Goal: Transaction & Acquisition: Obtain resource

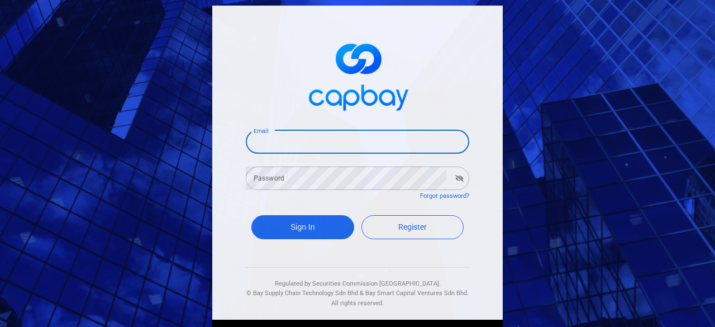
drag, startPoint x: 281, startPoint y: 146, endPoint x: 293, endPoint y: 158, distance: 17.0
click at [281, 146] on input "Email" at bounding box center [358, 141] width 224 height 23
type input "[EMAIL_ADDRESS][DOMAIN_NAME]"
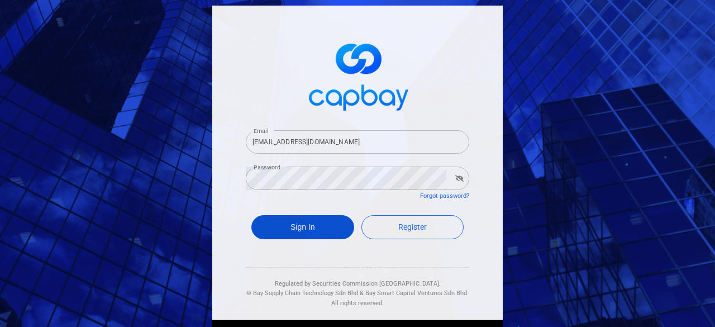
click at [297, 229] on button "Sign In" at bounding box center [302, 227] width 103 height 24
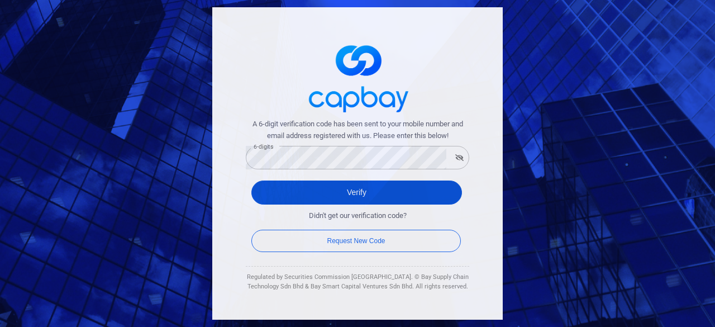
click at [323, 195] on button "Verify" at bounding box center [356, 192] width 211 height 24
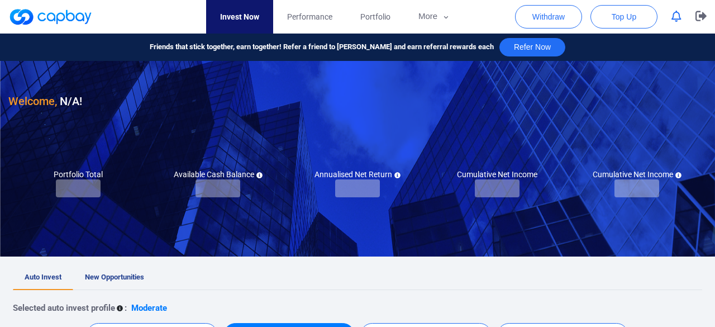
checkbox input "true"
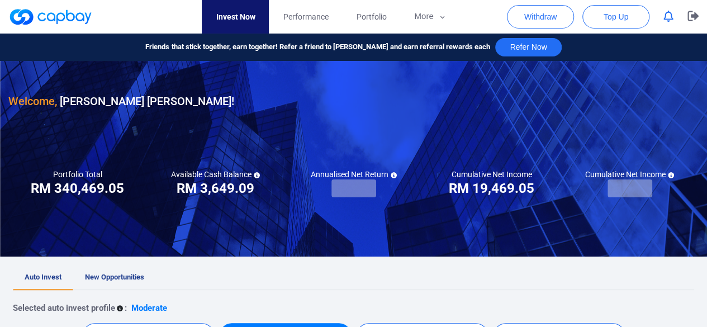
scroll to position [112, 0]
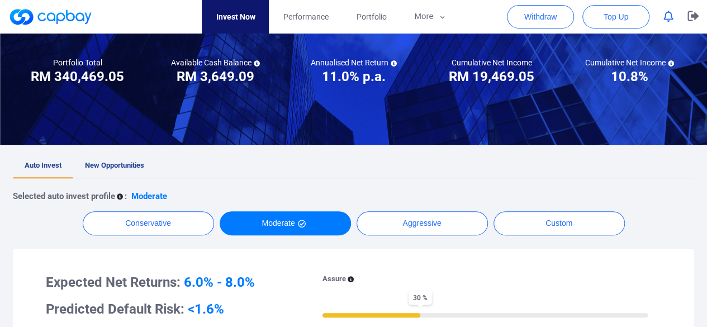
drag, startPoint x: 128, startPoint y: 168, endPoint x: 140, endPoint y: 165, distance: 12.6
click at [128, 168] on span "New Opportunities" at bounding box center [114, 165] width 59 height 8
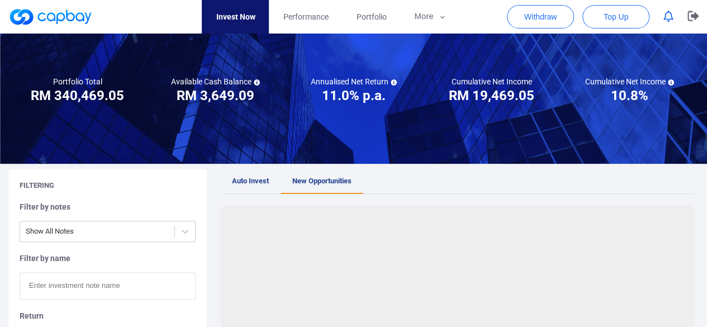
scroll to position [168, 0]
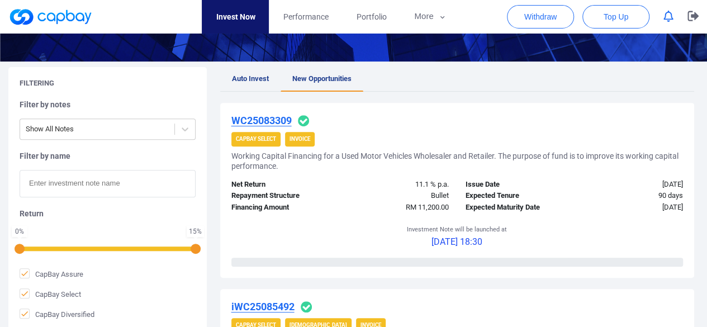
click at [284, 121] on u "WC25083309" at bounding box center [261, 121] width 60 height 12
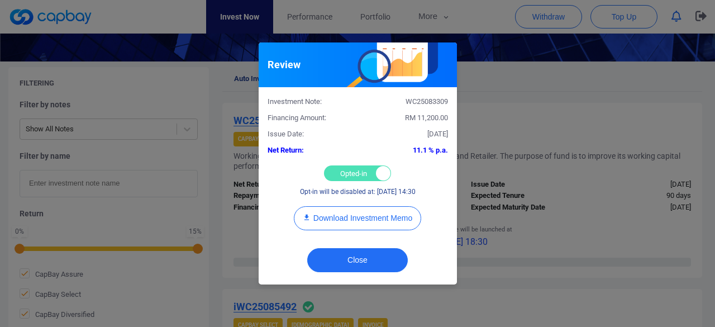
click at [353, 172] on div "Opted-in Opted-out" at bounding box center [357, 173] width 67 height 16
checkbox input "false"
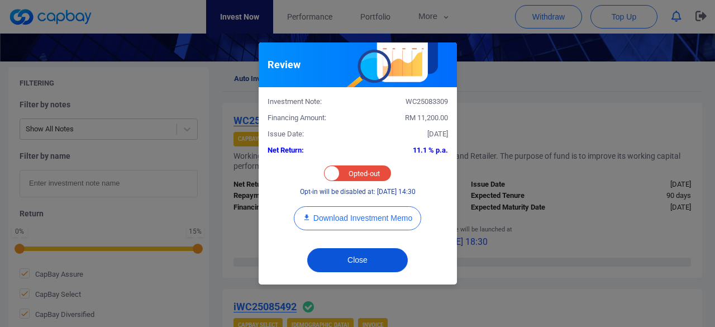
click at [362, 261] on button "Close" at bounding box center [357, 260] width 101 height 24
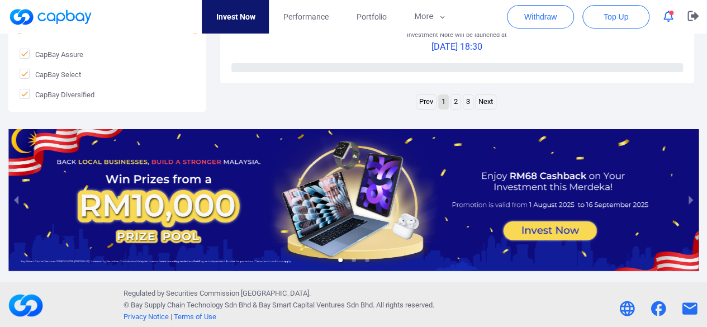
scroll to position [1821, 0]
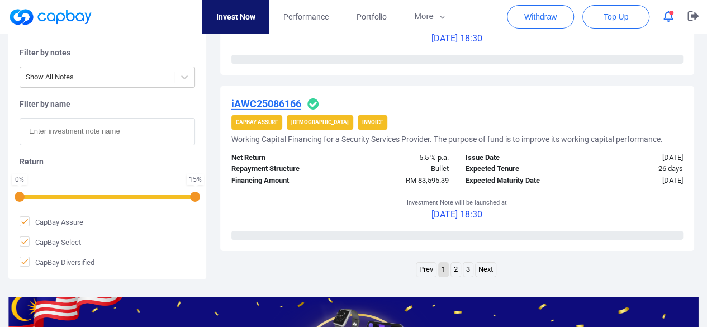
click at [465, 269] on link "3" at bounding box center [467, 270] width 9 height 14
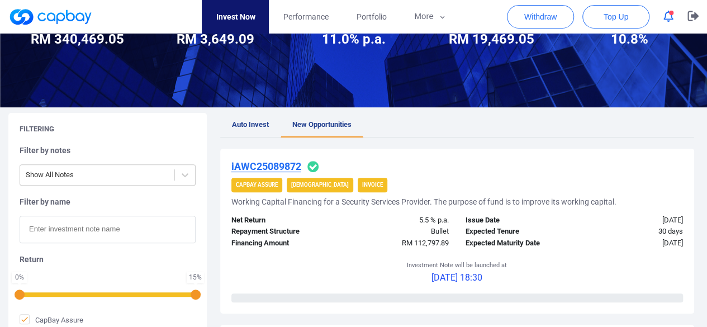
scroll to position [197, 0]
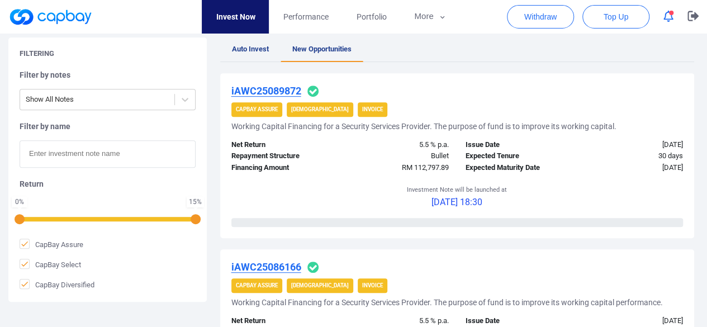
click at [79, 160] on input "text" at bounding box center [108, 153] width 176 height 27
paste input "iWC25085492"
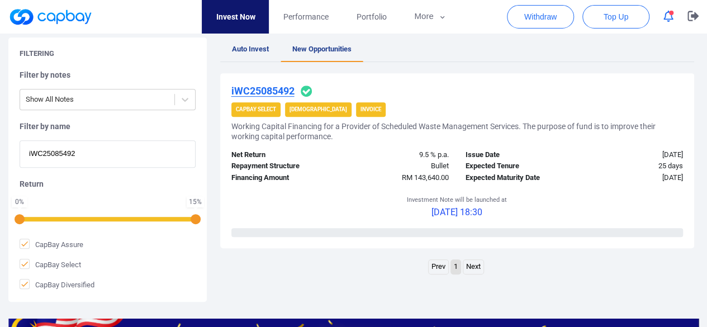
type input "iWC25085492"
click at [279, 95] on u "iWC25085492" at bounding box center [262, 91] width 63 height 12
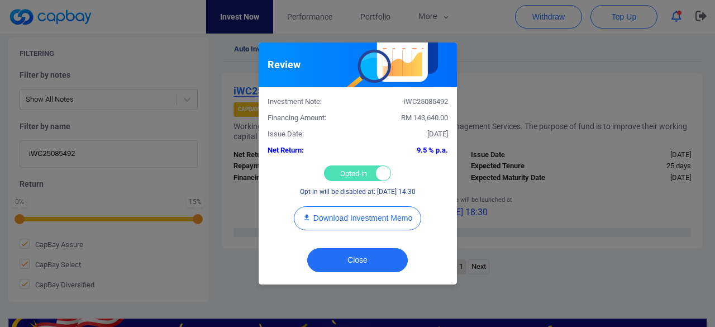
click at [348, 172] on div "Opted-in Opted-out" at bounding box center [357, 173] width 67 height 16
checkbox input "false"
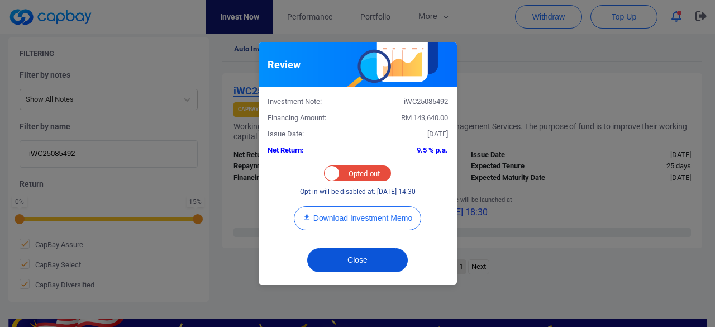
click at [363, 265] on button "Close" at bounding box center [357, 260] width 101 height 24
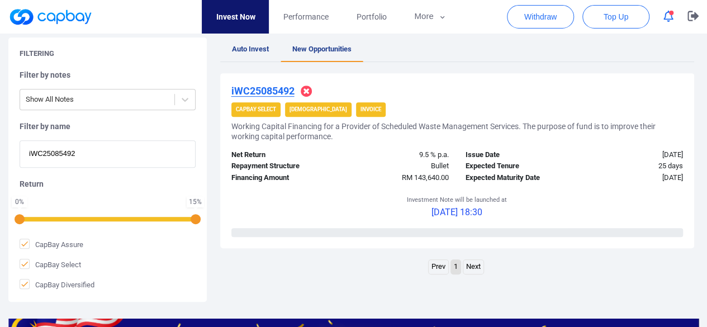
drag, startPoint x: 98, startPoint y: 151, endPoint x: 0, endPoint y: 126, distance: 101.6
click at [0, 126] on div "Filtering Filter by notes Show All Notes Filter by name iWC25085492 Return 0 % …" at bounding box center [353, 169] width 707 height 264
paste input "iIF25081767"
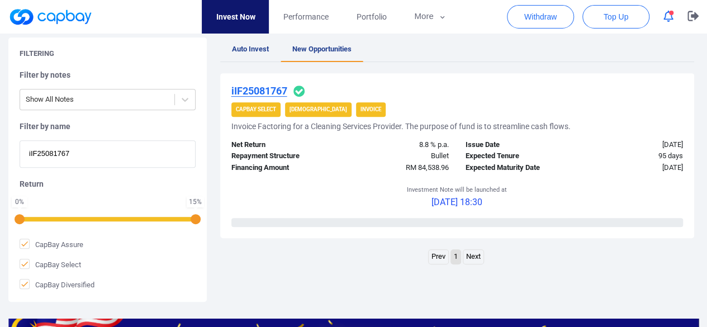
type input "iIF25081767"
click at [273, 88] on u "iIF25081767" at bounding box center [259, 91] width 56 height 12
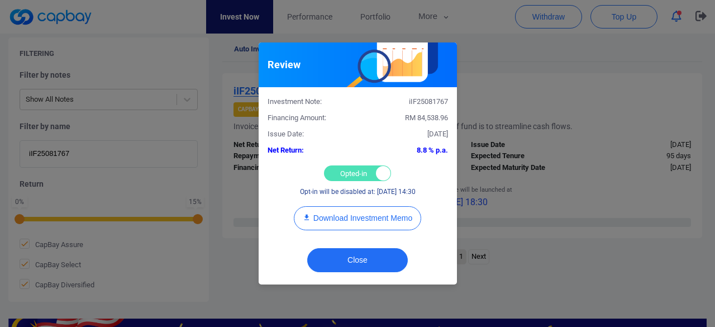
click at [345, 174] on div "Opted-in Opted-out" at bounding box center [357, 173] width 67 height 16
checkbox input "false"
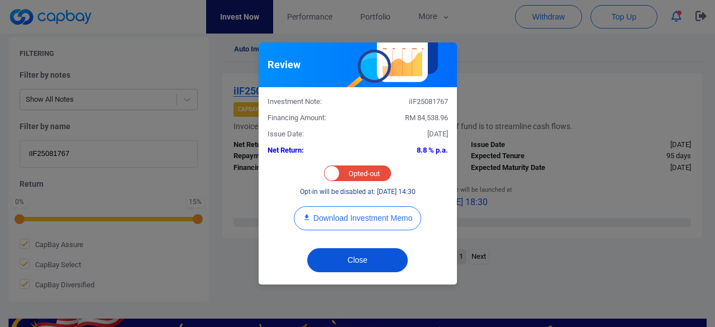
click at [372, 264] on button "Close" at bounding box center [357, 260] width 101 height 24
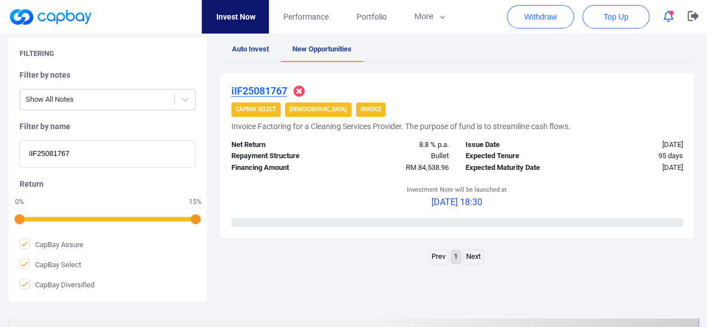
drag, startPoint x: 95, startPoint y: 147, endPoint x: 17, endPoint y: 129, distance: 79.7
click at [19, 129] on div "Filtering Filter by notes Show All Notes Filter by name iIF25081767 Return 0 % …" at bounding box center [107, 169] width 198 height 264
paste input "iAWC25086828"
type input "iAWC25086828"
click at [264, 85] on u "iAWC25086828" at bounding box center [266, 91] width 70 height 12
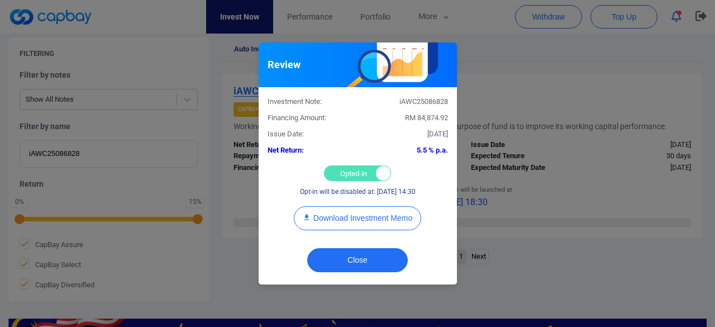
click at [343, 169] on div "Opted-in Opted-out" at bounding box center [357, 173] width 67 height 16
checkbox input "false"
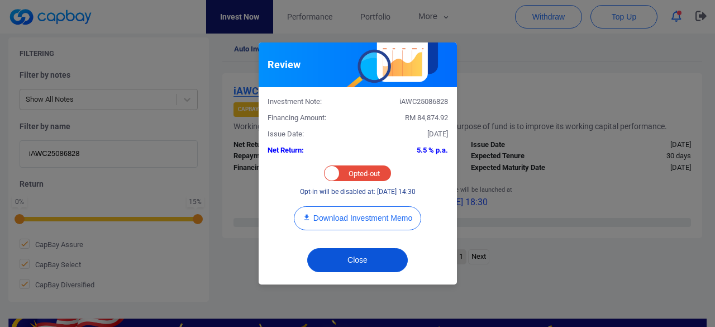
click at [353, 262] on button "Close" at bounding box center [357, 260] width 101 height 24
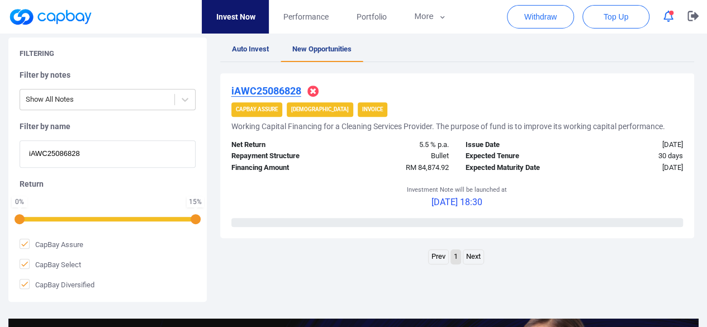
drag, startPoint x: 99, startPoint y: 153, endPoint x: 23, endPoint y: 145, distance: 75.8
click at [23, 145] on input "iAWC25086828" at bounding box center [108, 153] width 176 height 27
paste input "1920"
type input "iAWC25081920"
click at [271, 93] on u "iAWC25081920" at bounding box center [266, 91] width 70 height 12
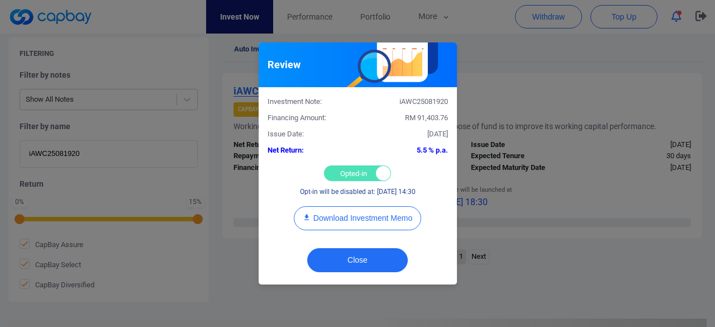
click at [340, 175] on div "Opted-in Opted-out" at bounding box center [357, 173] width 67 height 16
checkbox input "false"
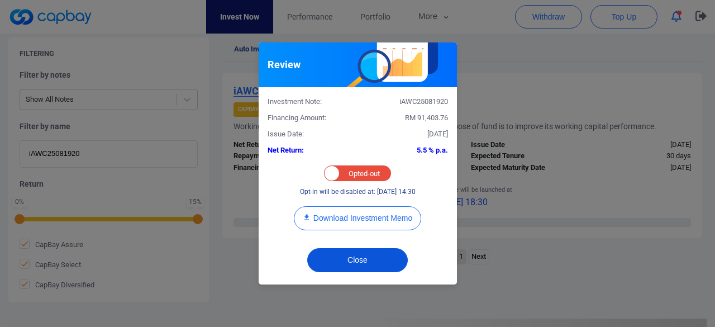
click at [361, 255] on button "Close" at bounding box center [357, 260] width 101 height 24
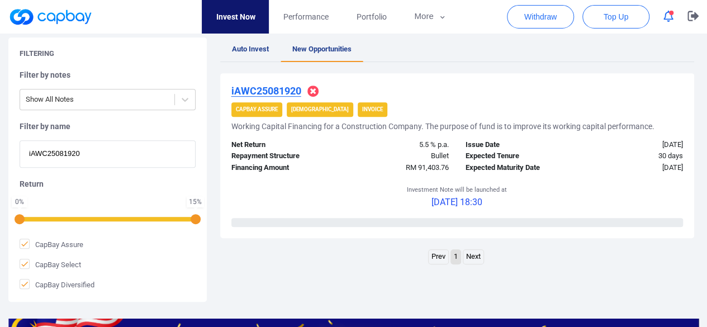
drag, startPoint x: 91, startPoint y: 159, endPoint x: 27, endPoint y: 146, distance: 65.1
click at [27, 146] on input "iAWC25081920" at bounding box center [108, 153] width 176 height 27
paste input "6166"
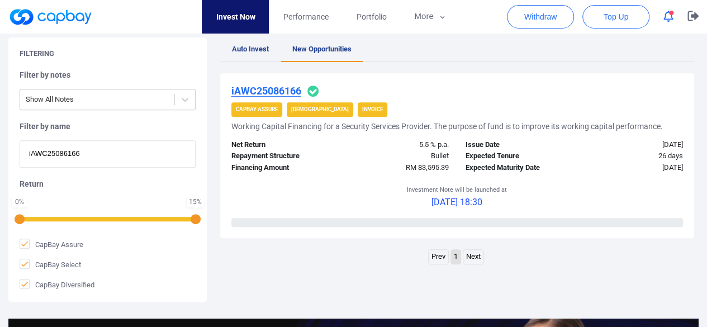
type input "iAWC25086166"
click at [277, 91] on u "iAWC25086166" at bounding box center [266, 91] width 70 height 12
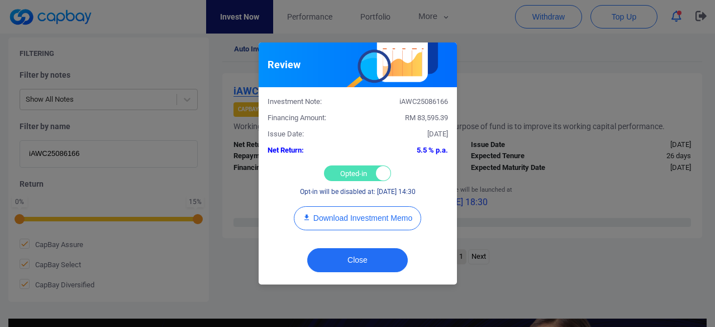
click at [340, 172] on div "Opted-in Opted-out" at bounding box center [357, 173] width 67 height 16
checkbox input "false"
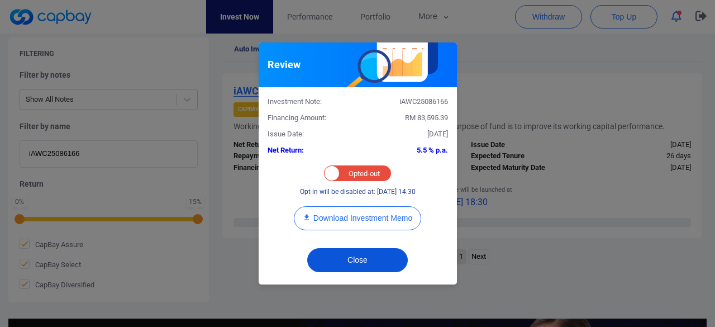
click at [371, 255] on button "Close" at bounding box center [357, 260] width 101 height 24
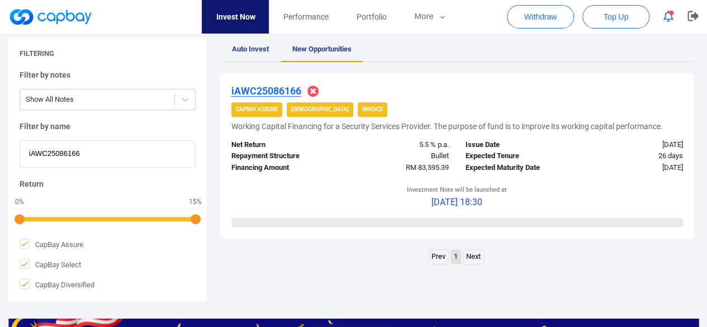
drag, startPoint x: 107, startPoint y: 153, endPoint x: 7, endPoint y: 121, distance: 105.5
click at [7, 121] on div "Filtering Filter by notes Show All Notes Filter by name iAWC25086166 Return 0 %…" at bounding box center [353, 169] width 707 height 264
paste input "iAWC25083159"
type input "iAWC25083159"
click at [259, 92] on u "iAWC25083159" at bounding box center [266, 91] width 70 height 12
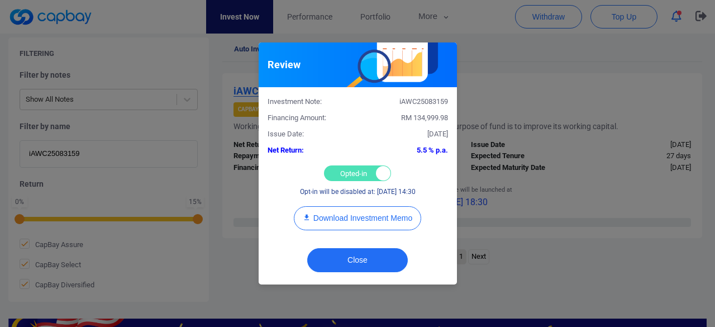
click at [340, 172] on div "Opted-in Opted-out" at bounding box center [357, 173] width 67 height 16
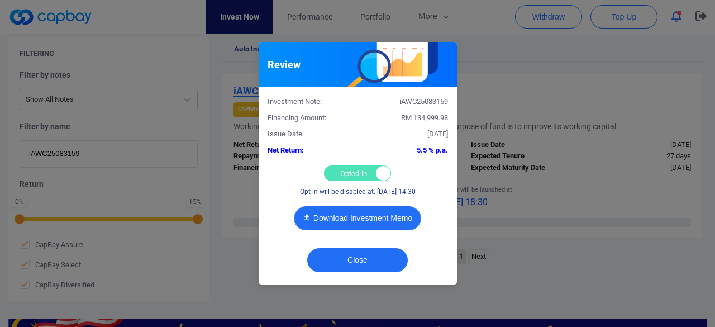
checkbox input "false"
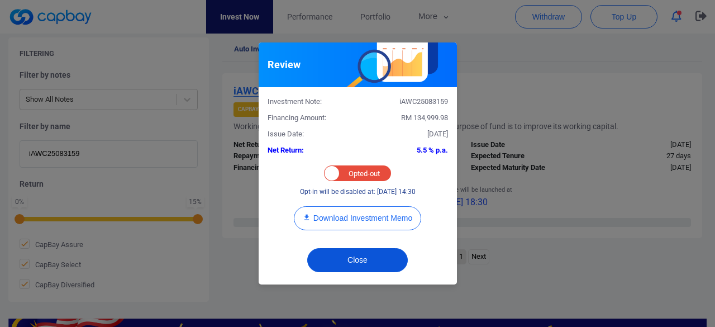
click at [344, 258] on button "Close" at bounding box center [357, 260] width 101 height 24
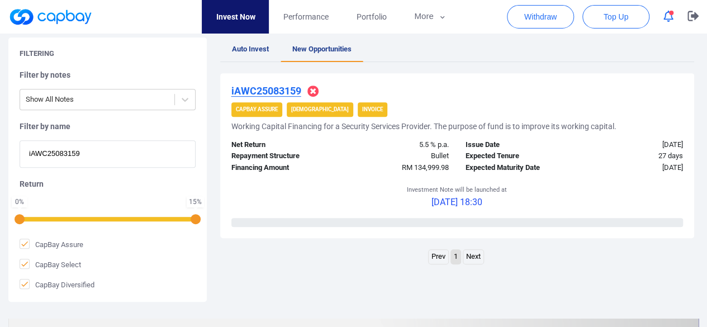
drag, startPoint x: 97, startPoint y: 159, endPoint x: 40, endPoint y: 149, distance: 58.0
click at [40, 149] on input "iAWC25083159" at bounding box center [108, 153] width 176 height 27
paste input "iAWC25085367"
type input "iAWC25085367"
click at [253, 88] on u "iAWC25085367" at bounding box center [266, 91] width 70 height 12
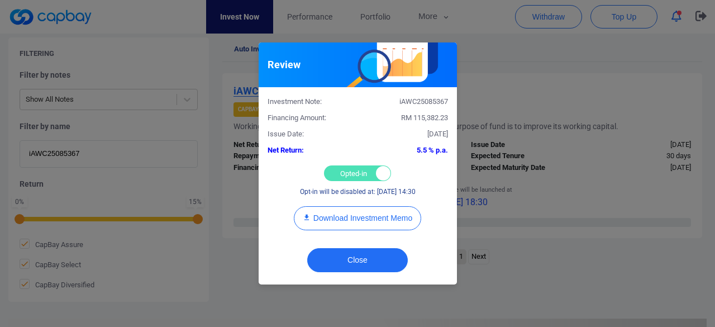
click at [350, 173] on div "Opted-in Opted-out" at bounding box center [357, 173] width 67 height 16
checkbox input "false"
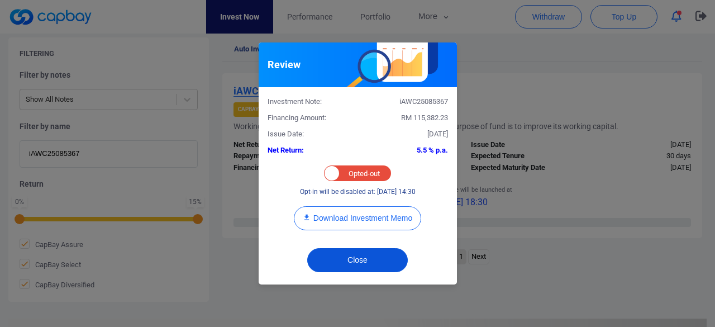
click at [357, 253] on button "Close" at bounding box center [357, 260] width 101 height 24
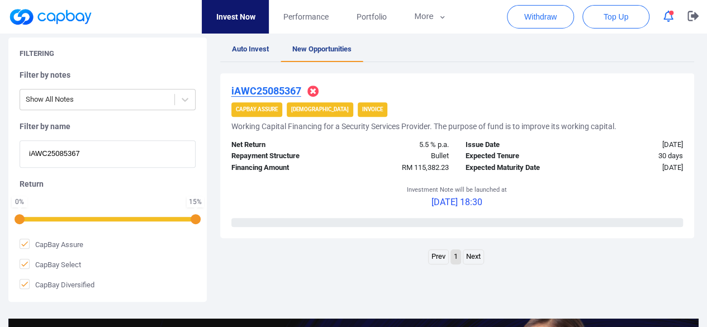
drag, startPoint x: 120, startPoint y: 153, endPoint x: 16, endPoint y: 139, distance: 104.2
click at [16, 139] on div "Filtering Filter by notes Show All Notes Filter by name iAWC25085367 Return 0 %…" at bounding box center [107, 169] width 198 height 264
paste input "iAWC25083256"
type input "iAWC25083256"
click at [254, 88] on u "iAWC25083256" at bounding box center [266, 91] width 70 height 12
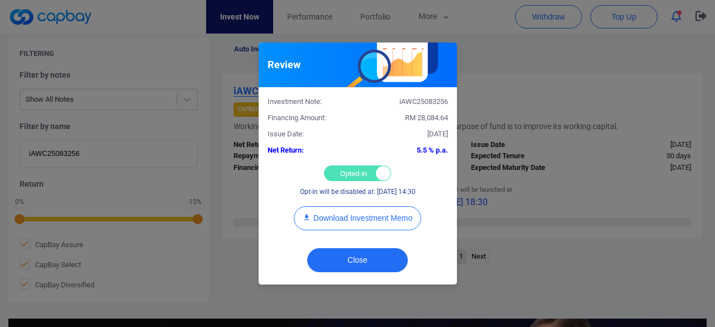
click at [343, 173] on div "Opted-in Opted-out" at bounding box center [357, 173] width 67 height 16
checkbox input "false"
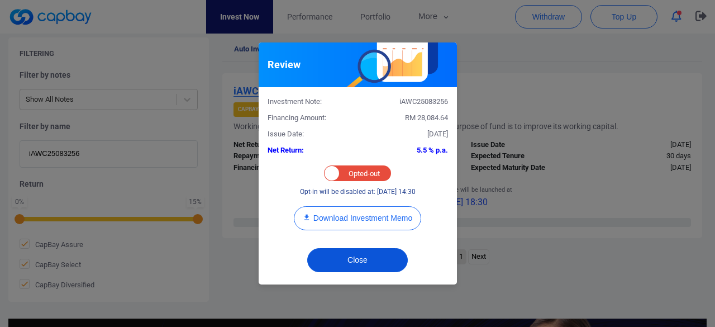
click at [369, 253] on button "Close" at bounding box center [357, 260] width 101 height 24
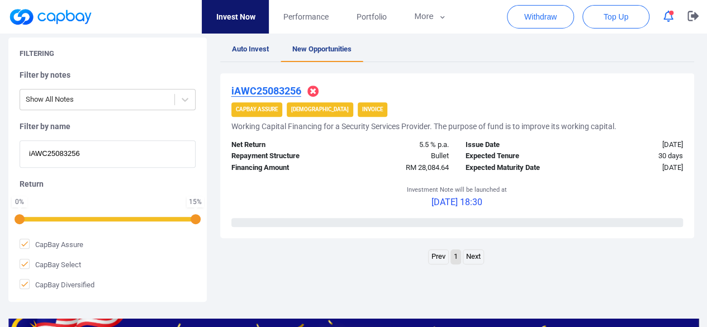
drag, startPoint x: 110, startPoint y: 153, endPoint x: 4, endPoint y: 161, distance: 106.0
click at [4, 161] on div "Filtering Filter by notes Show All Notes Filter by name iAWC25083256 Return 0 %…" at bounding box center [353, 169] width 707 height 264
paste input "iAWC25089465"
type input "iAWC25089465"
click at [251, 89] on u "iAWC25089465" at bounding box center [266, 91] width 70 height 12
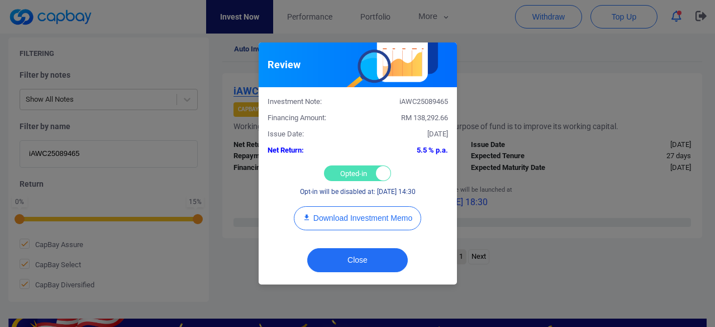
click at [351, 168] on div "Opted-in Opted-out" at bounding box center [357, 173] width 67 height 16
checkbox input "false"
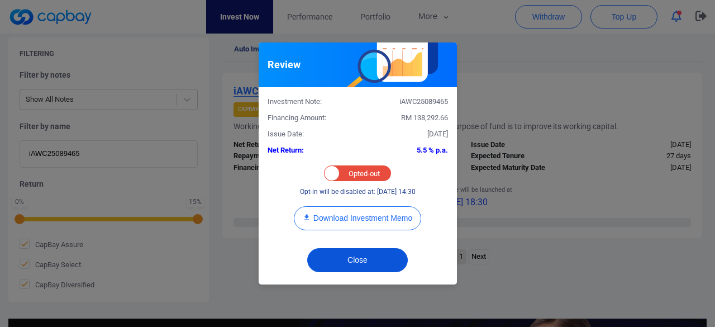
click at [358, 261] on button "Close" at bounding box center [357, 260] width 101 height 24
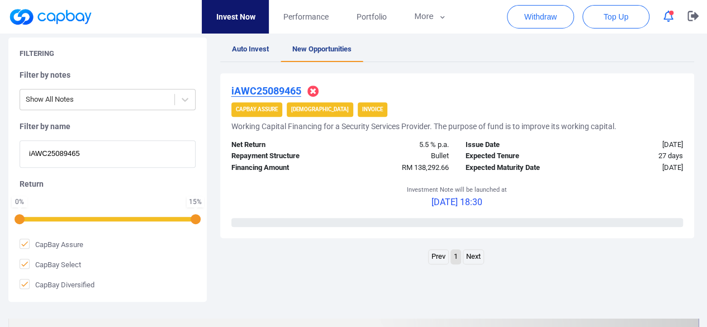
drag, startPoint x: 54, startPoint y: 150, endPoint x: 0, endPoint y: 146, distance: 53.8
click at [0, 146] on div "Filtering Filter by notes Show All Notes Filter by name iAWC25089465 Return 0 %…" at bounding box center [353, 169] width 707 height 264
paste input "iAWC2508332"
type input "iAWC25083325"
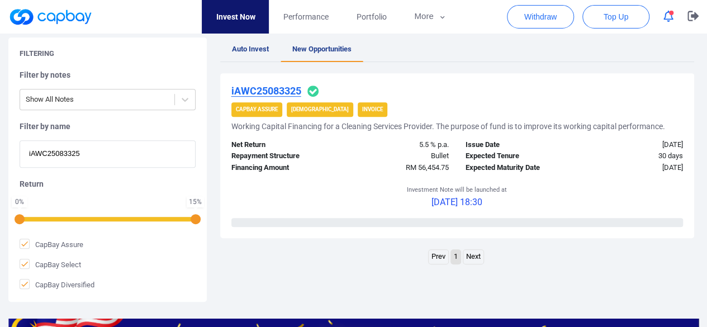
click at [257, 88] on u "iAWC25083325" at bounding box center [266, 91] width 70 height 12
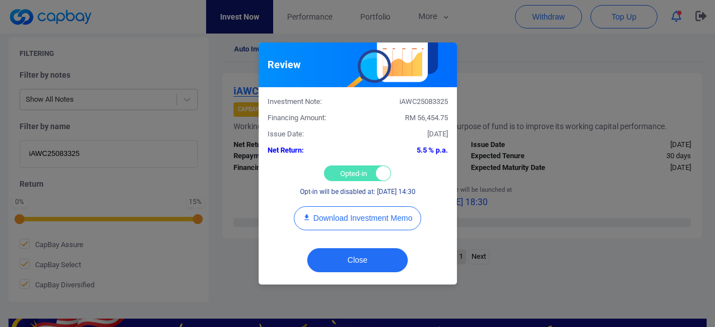
click at [357, 169] on div "Opted-in Opted-out" at bounding box center [357, 173] width 67 height 16
checkbox input "false"
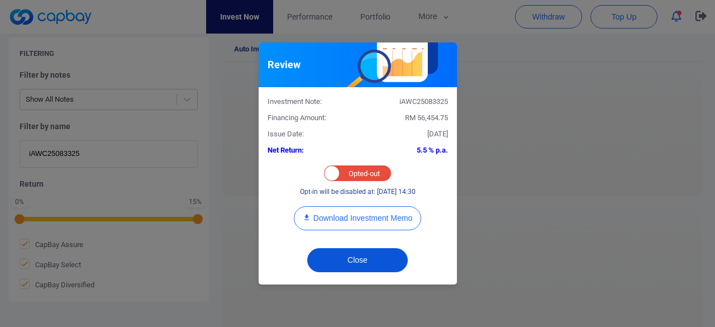
drag, startPoint x: 338, startPoint y: 263, endPoint x: 330, endPoint y: 253, distance: 12.0
click at [336, 261] on button "Close" at bounding box center [357, 260] width 101 height 24
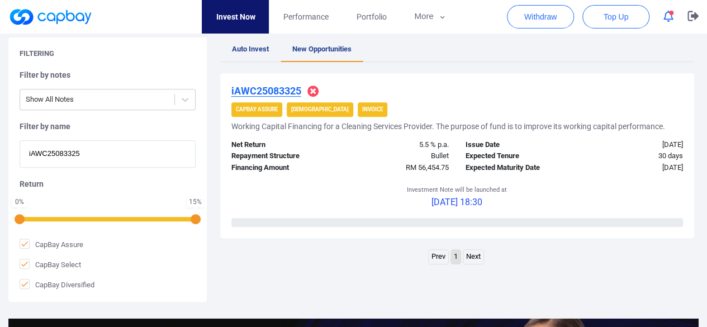
drag, startPoint x: 111, startPoint y: 150, endPoint x: 22, endPoint y: 154, distance: 88.4
click at [23, 154] on input "iAWC25083325" at bounding box center [108, 153] width 176 height 27
paste input "1900"
type input "iAWC25081900"
click at [262, 85] on u "iAWC25081900" at bounding box center [266, 91] width 70 height 12
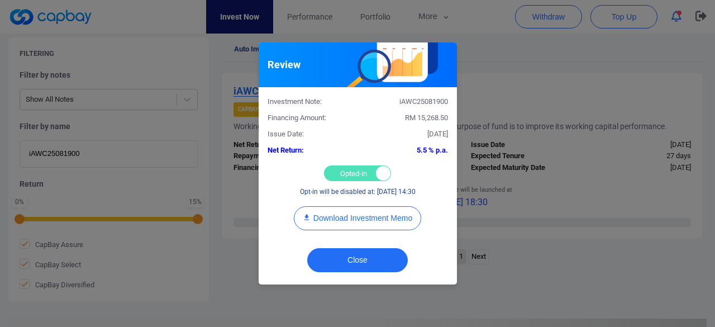
click at [341, 168] on div "Opted-in Opted-out" at bounding box center [357, 173] width 67 height 16
checkbox input "false"
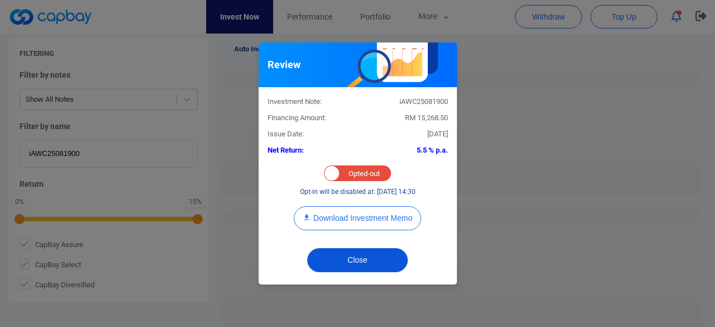
click at [361, 259] on button "Close" at bounding box center [357, 260] width 101 height 24
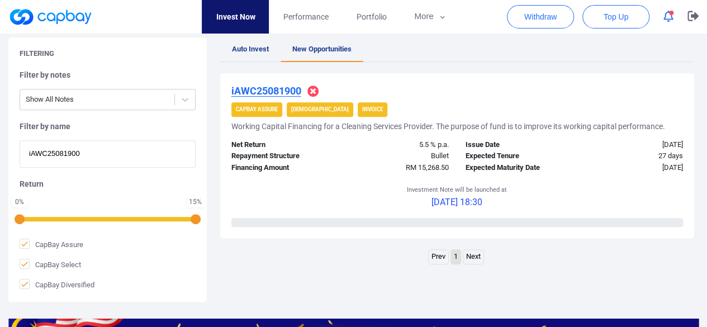
drag, startPoint x: 118, startPoint y: 155, endPoint x: 0, endPoint y: 133, distance: 120.6
click at [0, 133] on div "Filtering Filter by notes Show All Notes Filter by name iAWC25081900 Return 0 %…" at bounding box center [353, 169] width 707 height 264
paste input "iAWC25084993"
type input "iAWC25084993"
click at [262, 92] on u "iAWC25084993" at bounding box center [266, 91] width 70 height 12
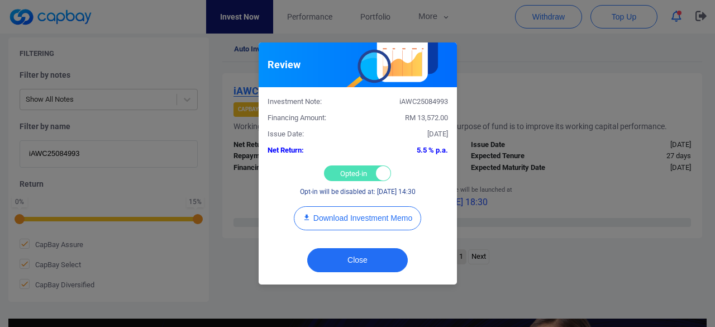
drag, startPoint x: 336, startPoint y: 173, endPoint x: 346, endPoint y: 202, distance: 31.3
click at [336, 173] on div "Opted-in Opted-out" at bounding box center [357, 173] width 67 height 16
checkbox input "false"
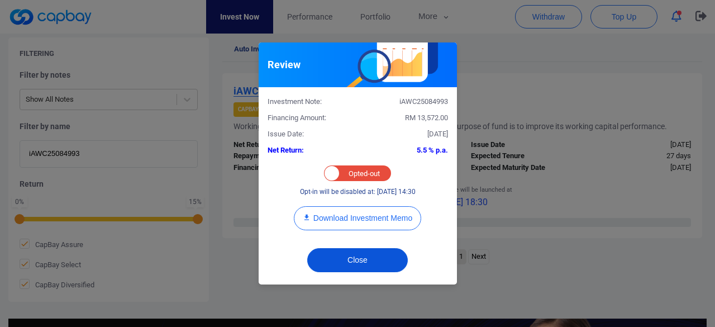
drag, startPoint x: 342, startPoint y: 244, endPoint x: 349, endPoint y: 251, distance: 9.9
click at [342, 245] on div "Close" at bounding box center [358, 262] width 198 height 43
click at [351, 257] on button "Close" at bounding box center [357, 260] width 101 height 24
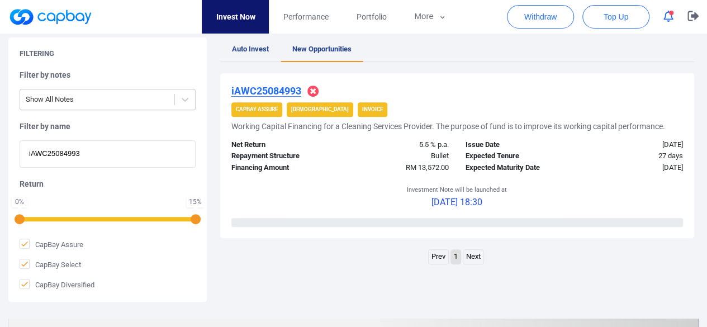
drag, startPoint x: 106, startPoint y: 149, endPoint x: 0, endPoint y: 164, distance: 106.7
click at [0, 164] on div "Filtering Filter by notes Show All Notes Filter by name iAWC25084993 Return 0 %…" at bounding box center [353, 169] width 707 height 264
paste input ": iAWC25085470"
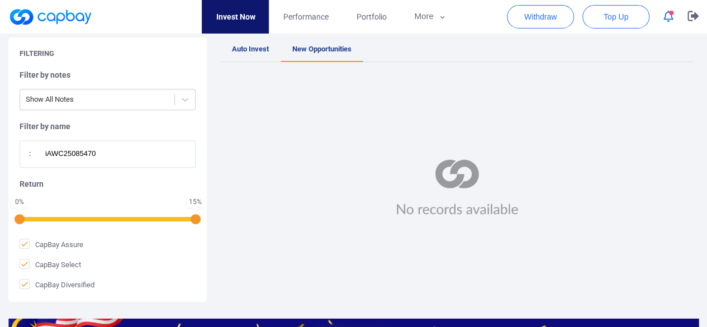
click at [44, 150] on input ": iAWC25085470" at bounding box center [108, 153] width 176 height 27
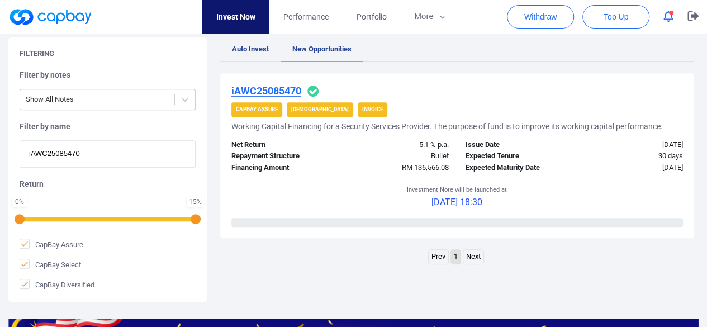
type input "iAWC25085470"
click at [257, 91] on u "iAWC25085470" at bounding box center [266, 91] width 70 height 12
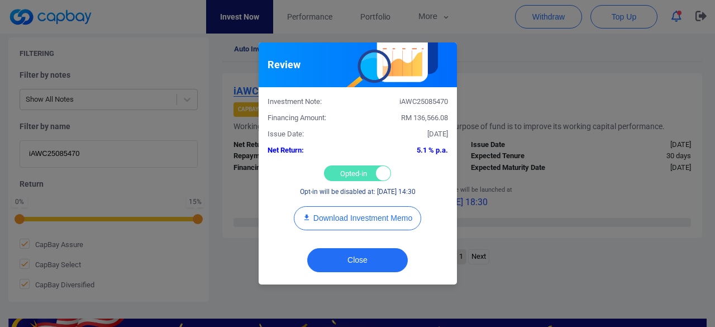
click at [339, 171] on div "Opted-in Opted-out" at bounding box center [357, 173] width 67 height 16
checkbox input "false"
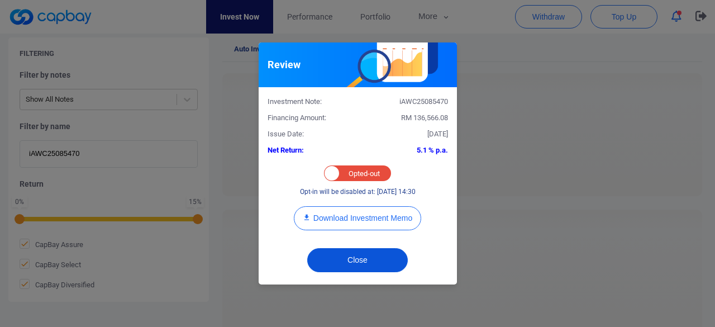
click at [367, 258] on button "Close" at bounding box center [357, 260] width 101 height 24
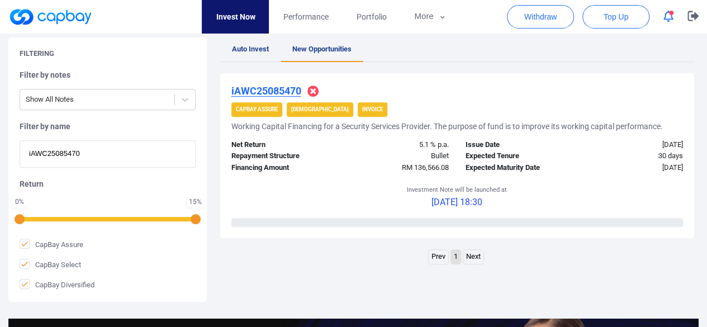
drag, startPoint x: 98, startPoint y: 153, endPoint x: 0, endPoint y: 114, distance: 105.6
click at [0, 114] on div "Filtering Filter by notes Show All Notes Filter by name iAWC25085470 Return 0 %…" at bounding box center [353, 169] width 707 height 264
paste input "WC25083309"
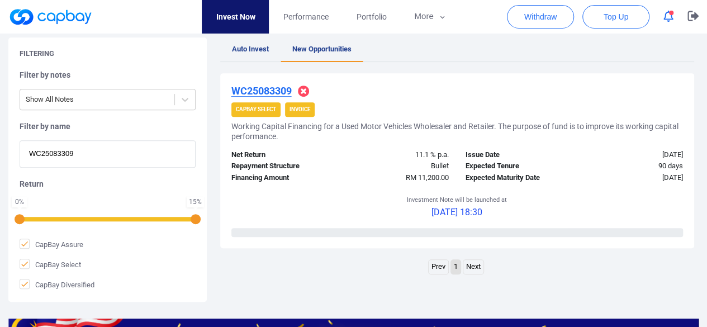
drag, startPoint x: 110, startPoint y: 150, endPoint x: 4, endPoint y: 130, distance: 107.5
click at [4, 130] on div "Filtering Filter by notes Show All Notes Filter by name WC25083309 Return 0 % 1…" at bounding box center [353, 169] width 707 height 264
paste input "iAWC25089872"
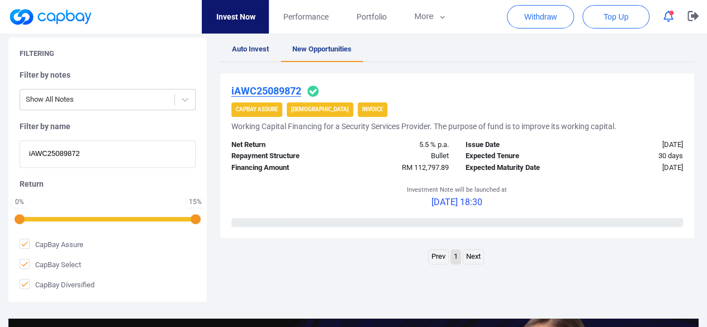
type input "iAWC25089872"
click at [276, 85] on u "iAWC25089872" at bounding box center [266, 91] width 70 height 12
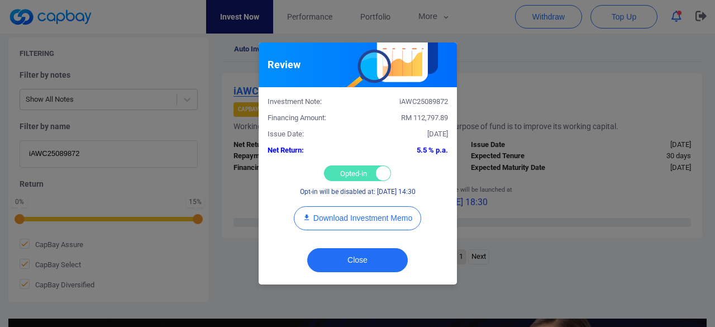
click at [354, 176] on div "Opted-in Opted-out" at bounding box center [357, 173] width 67 height 16
checkbox input "false"
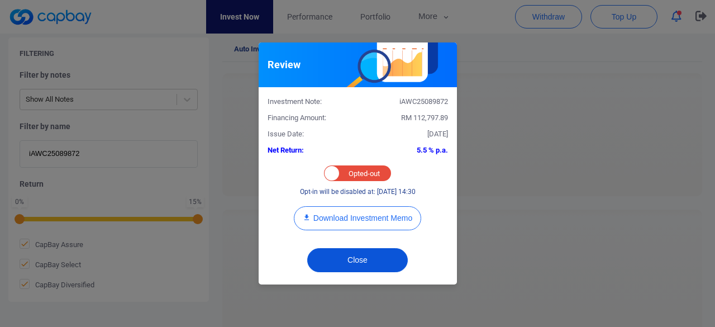
drag, startPoint x: 351, startPoint y: 256, endPoint x: 297, endPoint y: 182, distance: 91.7
click at [350, 253] on button "Close" at bounding box center [357, 260] width 101 height 24
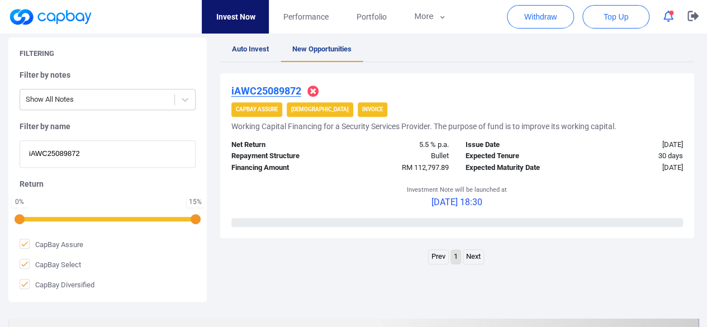
drag, startPoint x: 108, startPoint y: 155, endPoint x: 16, endPoint y: 127, distance: 96.3
click at [16, 127] on div "Filtering Filter by notes Show All Notes Filter by name iAWC25089872 Return 0 %…" at bounding box center [107, 169] width 198 height 264
paste input "iAWC25082418"
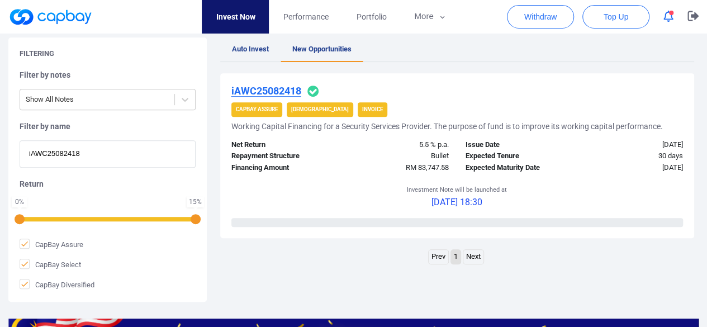
type input "iAWC25082418"
click at [268, 88] on u "iAWC25082418" at bounding box center [266, 91] width 70 height 12
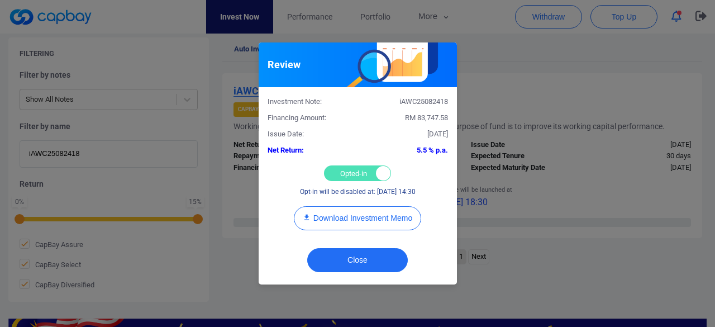
click at [344, 174] on div "Opted-in Opted-out" at bounding box center [357, 173] width 67 height 16
checkbox input "false"
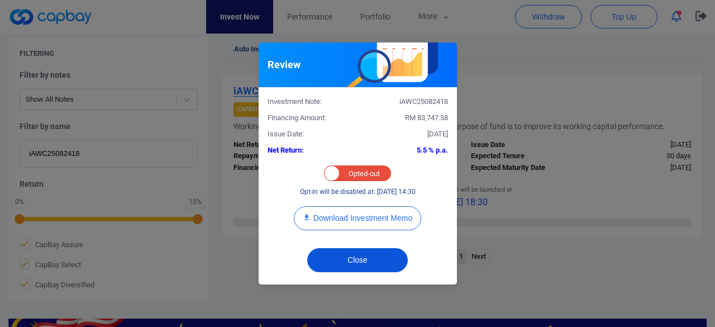
click at [366, 262] on button "Close" at bounding box center [357, 260] width 101 height 24
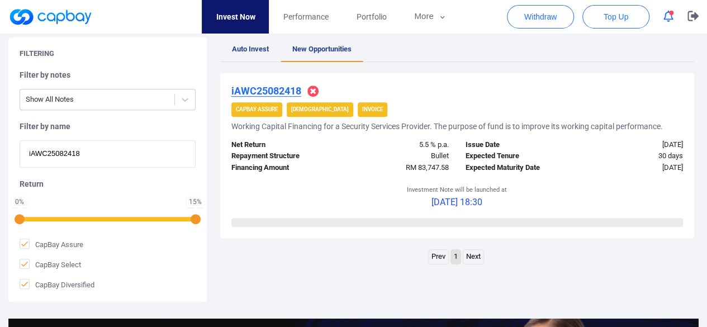
drag, startPoint x: 90, startPoint y: 160, endPoint x: 15, endPoint y: 137, distance: 79.0
click at [15, 137] on div "Filtering Filter by notes Show All Notes Filter by name iAWC25082418 Return 0 %…" at bounding box center [107, 169] width 198 height 264
paste input "6967"
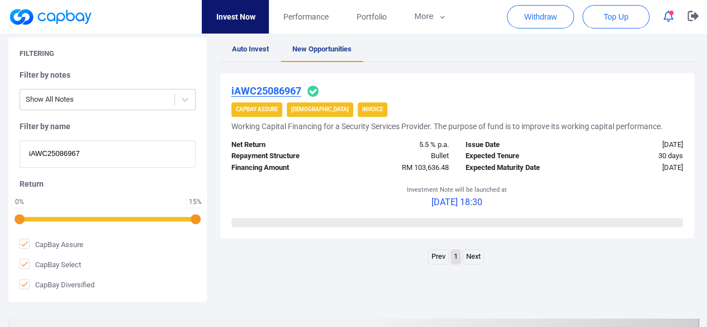
type input "iAWC25086967"
click at [269, 87] on u "iAWC25086967" at bounding box center [266, 91] width 70 height 12
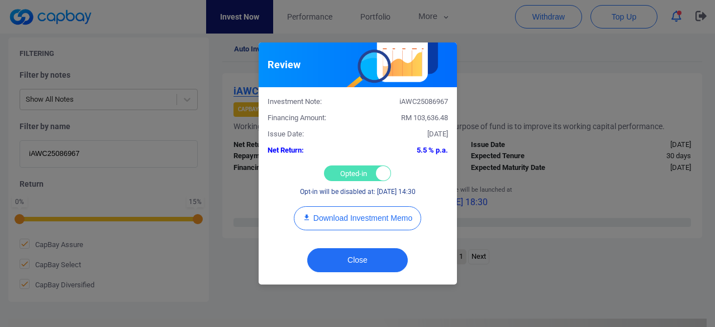
click at [355, 172] on div "Opted-in Opted-out" at bounding box center [357, 173] width 67 height 16
checkbox input "false"
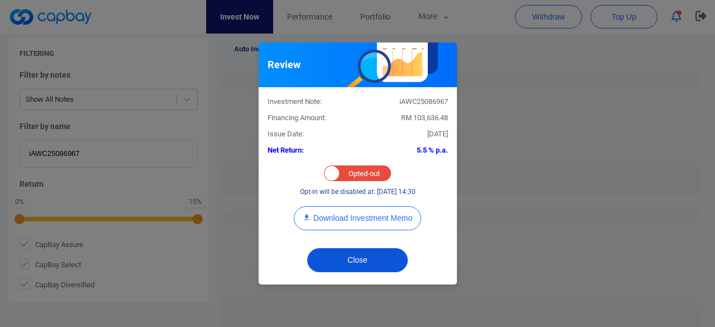
click at [353, 257] on button "Close" at bounding box center [357, 260] width 101 height 24
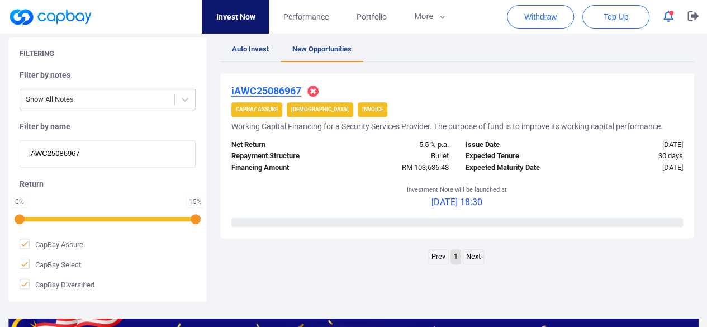
drag, startPoint x: 90, startPoint y: 150, endPoint x: 21, endPoint y: 125, distance: 73.4
click at [21, 125] on div "Filter by name iAWC25086967" at bounding box center [108, 144] width 176 height 46
paste input "iAWC25089931"
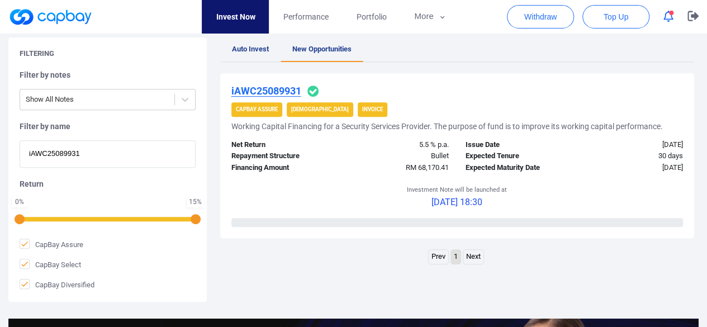
type input "iAWC25089931"
click at [258, 88] on u "iAWC25089931" at bounding box center [266, 91] width 70 height 12
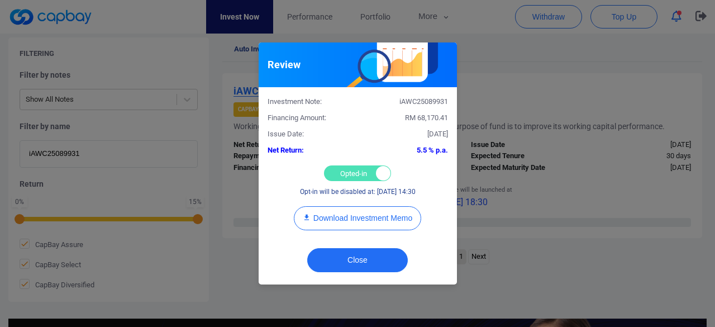
click at [342, 175] on div "Opted-in Opted-out" at bounding box center [357, 173] width 67 height 16
checkbox input "false"
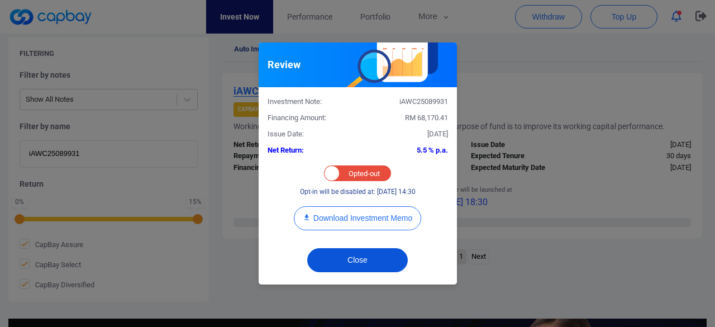
drag, startPoint x: 359, startPoint y: 258, endPoint x: 350, endPoint y: 256, distance: 9.1
click at [358, 258] on button "Close" at bounding box center [357, 260] width 101 height 24
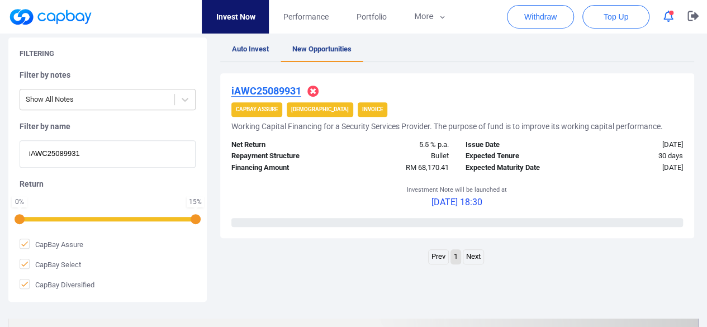
drag, startPoint x: 102, startPoint y: 154, endPoint x: 1, endPoint y: 134, distance: 102.7
click at [1, 134] on div "Filtering Filter by notes Show All Notes Filter by name iAWC25089931 Return 0 %…" at bounding box center [353, 169] width 707 height 264
paste input "iAWC25087923"
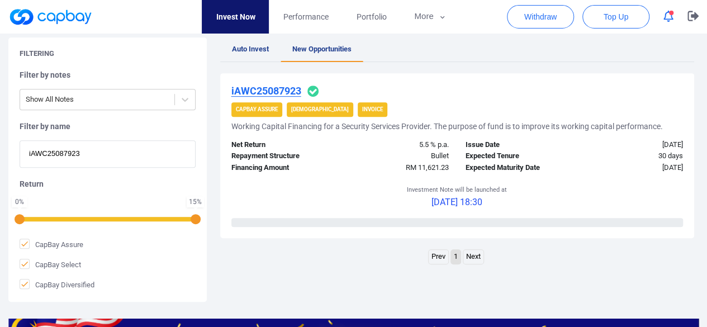
type input "iAWC25087923"
click at [270, 91] on u "iAWC25087923" at bounding box center [266, 91] width 70 height 12
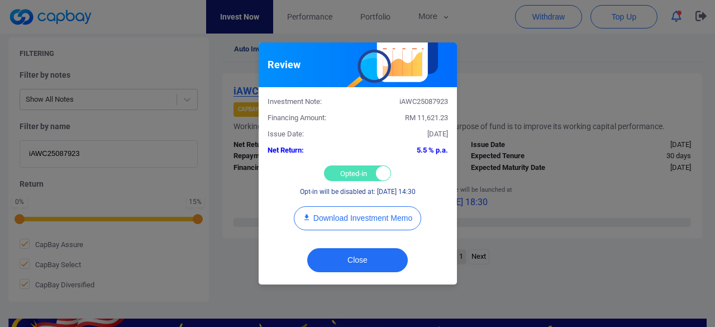
click at [349, 169] on div "Opted-in Opted-out" at bounding box center [357, 173] width 67 height 16
checkbox input "false"
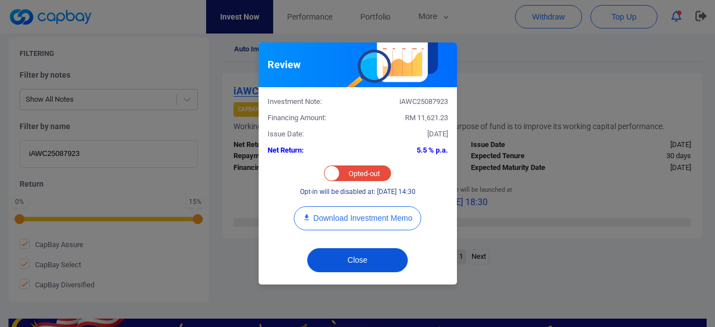
click at [349, 259] on button "Close" at bounding box center [357, 260] width 101 height 24
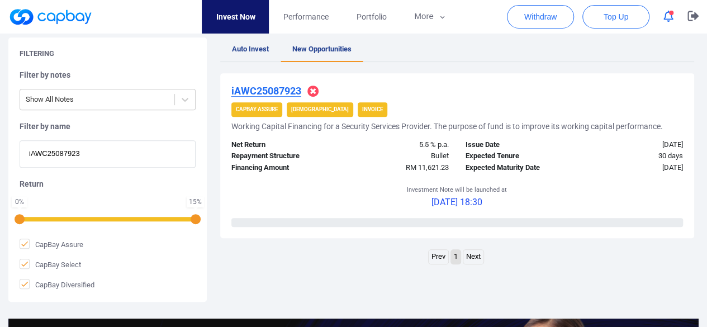
drag, startPoint x: 98, startPoint y: 156, endPoint x: 26, endPoint y: 140, distance: 73.3
click at [26, 140] on input "iAWC25087923" at bounding box center [108, 153] width 176 height 27
paste input "1999"
type input "iAWC25081999"
click at [245, 87] on u "iAWC25081999" at bounding box center [266, 91] width 70 height 12
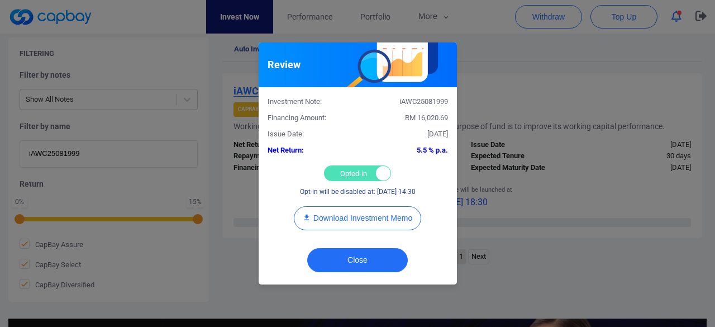
click at [342, 167] on div "Opted-in Opted-out" at bounding box center [357, 173] width 67 height 16
checkbox input "false"
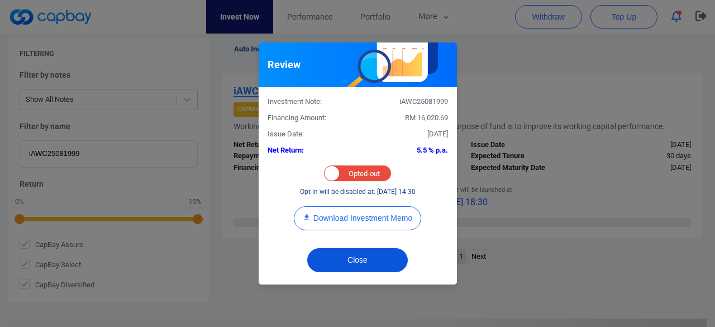
drag, startPoint x: 346, startPoint y: 253, endPoint x: 336, endPoint y: 246, distance: 11.6
click at [345, 253] on button "Close" at bounding box center [357, 260] width 101 height 24
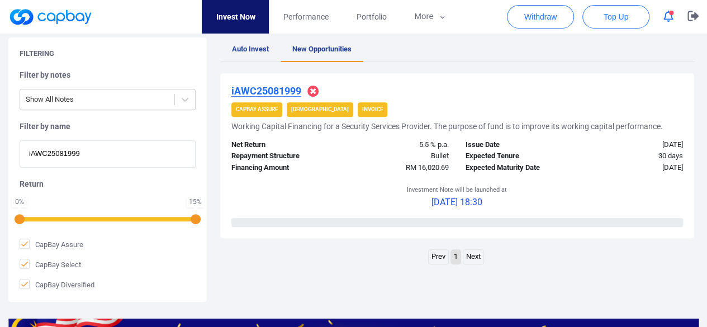
drag, startPoint x: 19, startPoint y: 140, endPoint x: 9, endPoint y: 138, distance: 10.3
click at [9, 138] on div "Filtering Filter by notes Show All Notes Filter by name iAWC25081999 Return 0 %…" at bounding box center [107, 169] width 198 height 264
paste input "WC25086075"
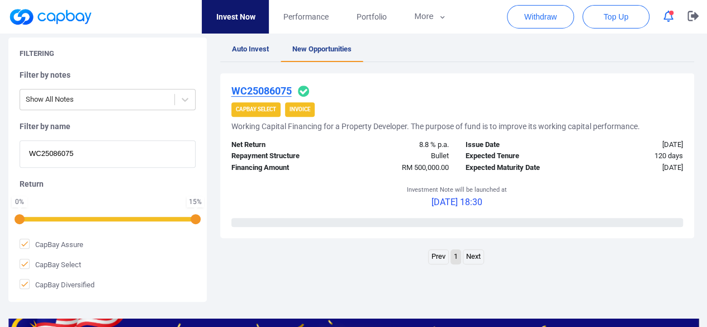
type input "WC25086075"
click at [266, 88] on u "WC25086075" at bounding box center [261, 91] width 60 height 12
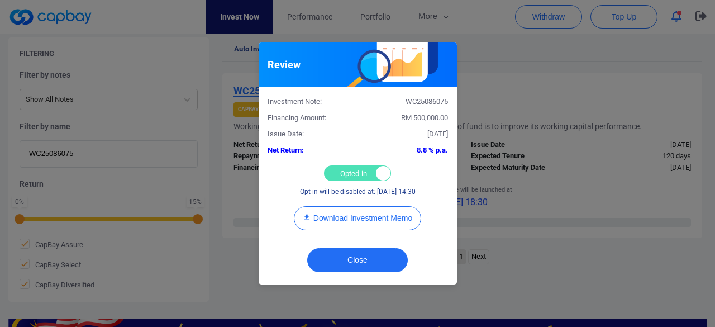
click at [349, 168] on div "Opted-in Opted-out" at bounding box center [357, 173] width 67 height 16
checkbox input "false"
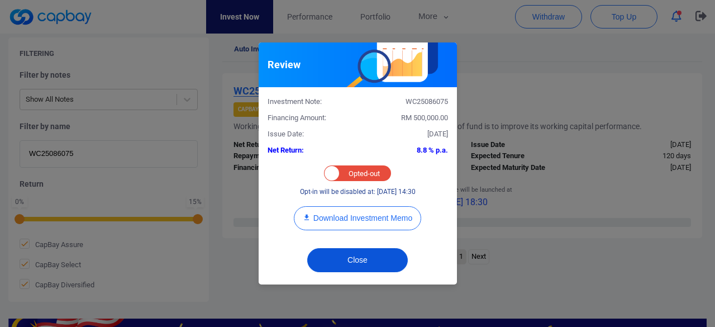
click at [351, 260] on button "Close" at bounding box center [357, 260] width 101 height 24
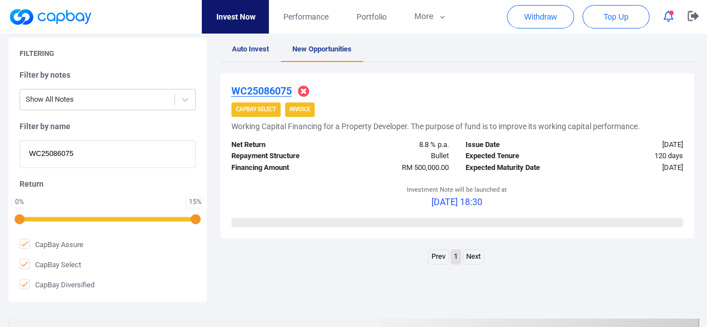
drag, startPoint x: 85, startPoint y: 155, endPoint x: 16, endPoint y: 135, distance: 71.8
click at [16, 135] on div "Filtering Filter by notes Show All Notes Filter by name WC25086075 Return 0 % 1…" at bounding box center [107, 169] width 198 height 264
paste input "9618"
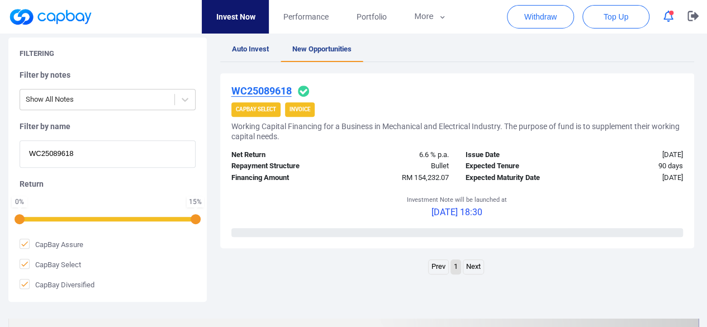
type input "WC25089618"
click at [268, 90] on u "WC25089618" at bounding box center [261, 91] width 60 height 12
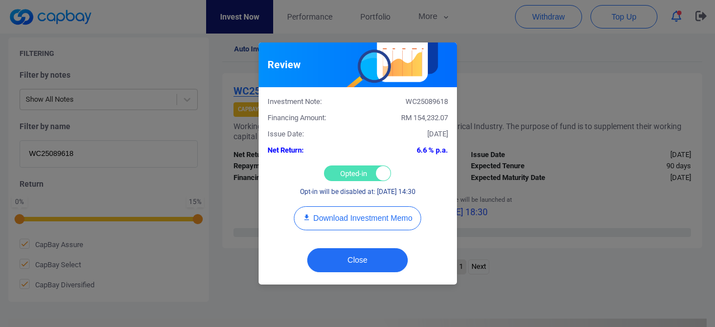
click at [344, 177] on div "Opted-in Opted-out" at bounding box center [357, 173] width 67 height 16
checkbox input "false"
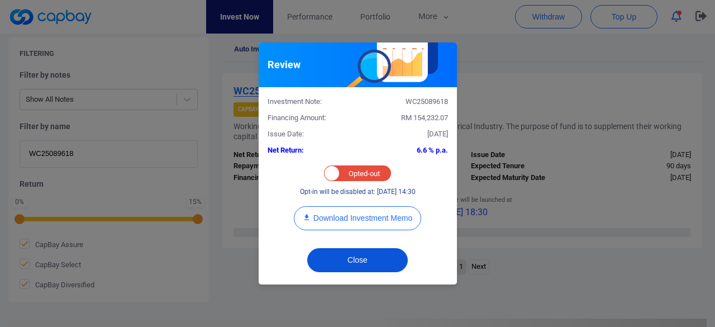
click at [351, 253] on button "Close" at bounding box center [357, 260] width 101 height 24
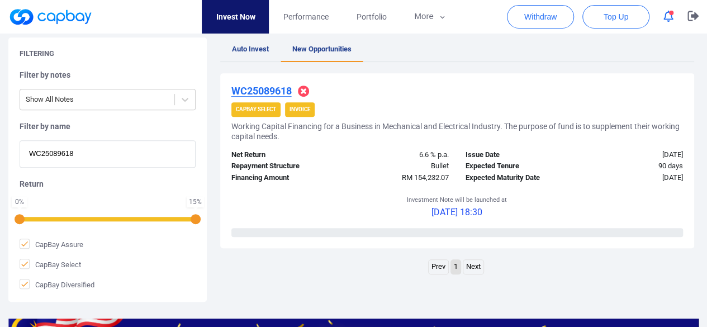
drag, startPoint x: 99, startPoint y: 155, endPoint x: 0, endPoint y: 146, distance: 99.9
click at [0, 146] on div "Filtering Filter by notes Show All Notes Filter by name WC25089618 Return 0 % 1…" at bounding box center [353, 169] width 707 height 264
paste input "iAWC25083811"
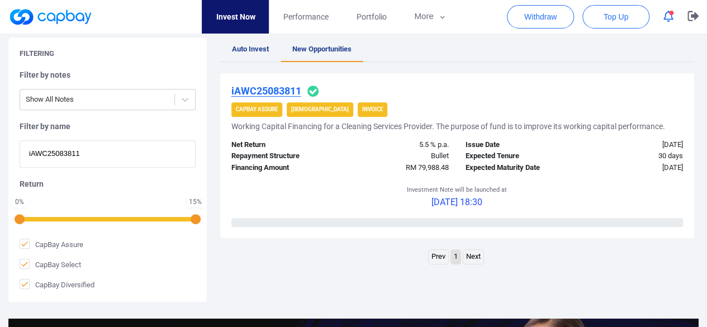
type input "iAWC25083811"
click at [284, 93] on u "iAWC25083811" at bounding box center [266, 91] width 70 height 12
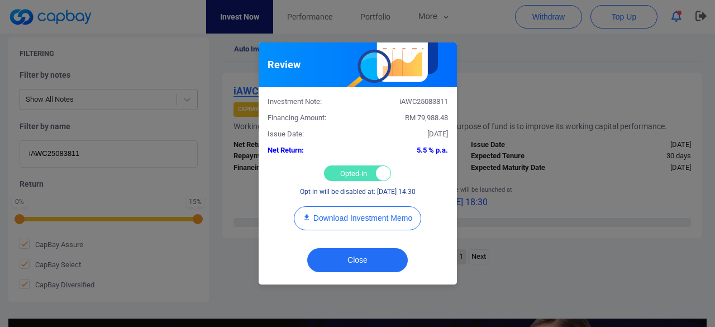
click at [351, 168] on div "Opted-in Opted-out" at bounding box center [357, 173] width 67 height 16
checkbox input "false"
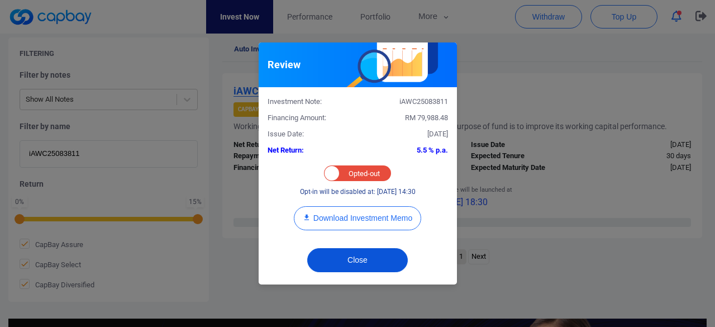
click at [359, 261] on button "Close" at bounding box center [357, 260] width 101 height 24
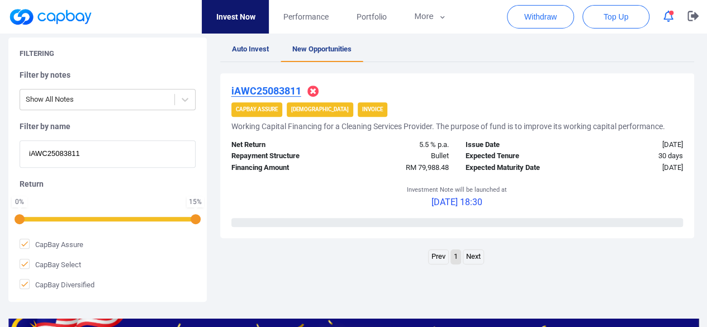
drag, startPoint x: 114, startPoint y: 154, endPoint x: 0, endPoint y: 168, distance: 114.8
click at [0, 168] on div "Filtering Filter by notes Show All Notes Filter by name iAWC25083811 Return 0 %…" at bounding box center [353, 169] width 707 height 264
paste input "657"
type input "iAWC25083657"
click at [246, 93] on u "iAWC25083657" at bounding box center [266, 91] width 70 height 12
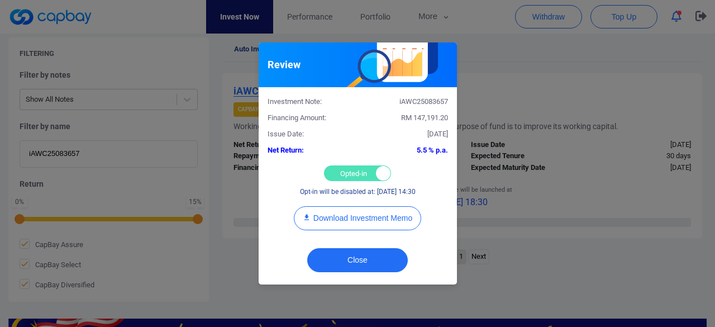
click at [355, 176] on div "Opted-in Opted-out" at bounding box center [357, 173] width 67 height 16
checkbox input "false"
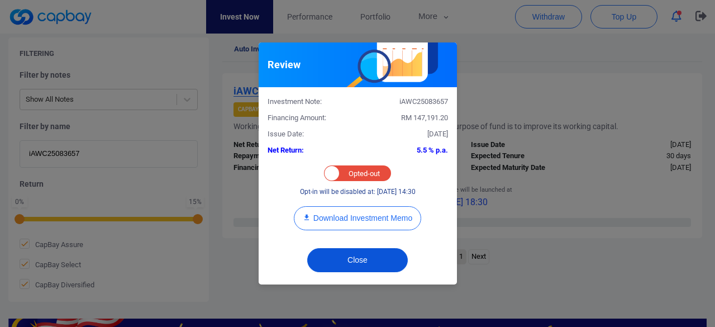
click at [365, 261] on button "Close" at bounding box center [357, 260] width 101 height 24
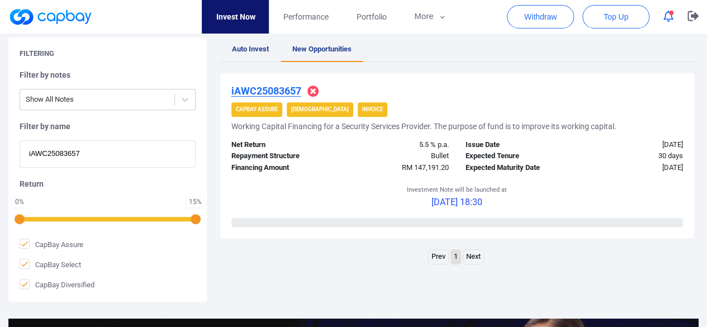
drag, startPoint x: 101, startPoint y: 149, endPoint x: 0, endPoint y: 159, distance: 101.1
click at [0, 159] on div "Filtering Filter by notes Show All Notes Filter by name iAWC25083657 Return 0 %…" at bounding box center [353, 169] width 707 height 264
paste input "WC25081709"
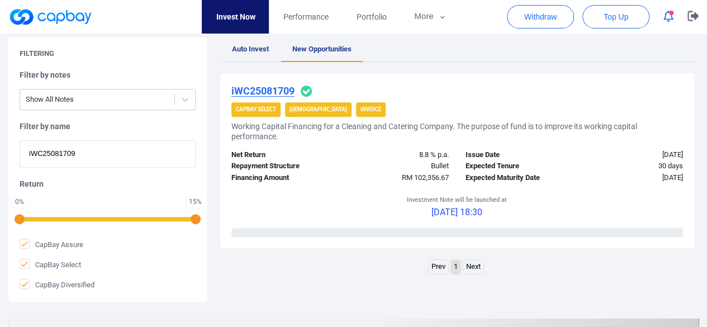
type input "iWC25081709"
click at [263, 87] on u "iWC25081709" at bounding box center [262, 91] width 63 height 12
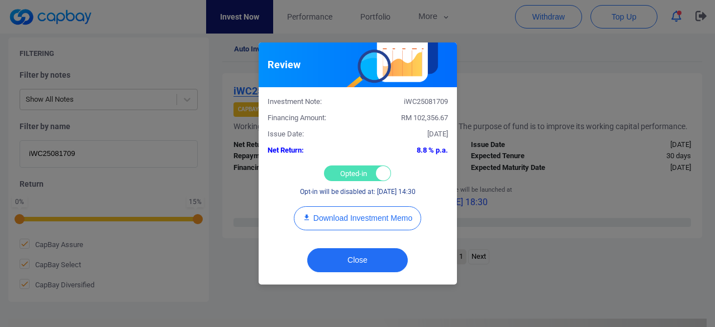
click at [339, 170] on div "Opted-in Opted-out" at bounding box center [357, 173] width 67 height 16
checkbox input "false"
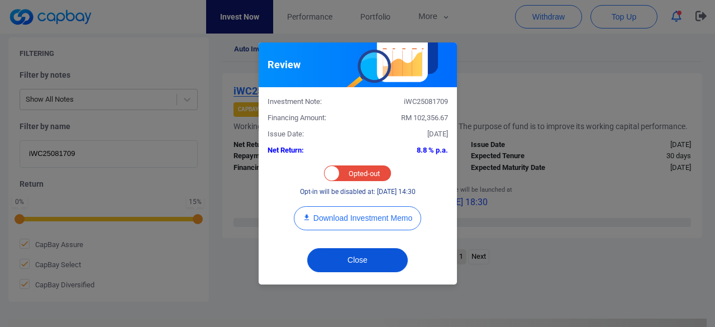
click at [356, 259] on button "Close" at bounding box center [357, 260] width 101 height 24
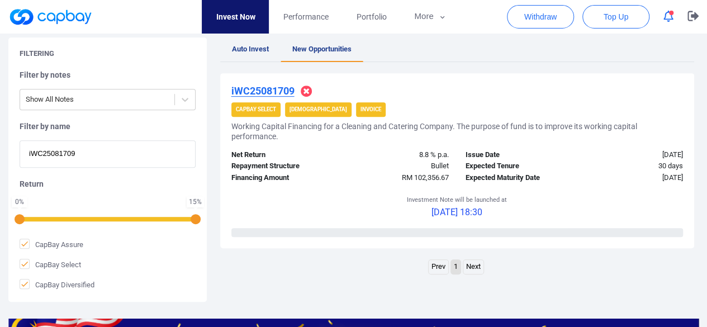
drag, startPoint x: 93, startPoint y: 148, endPoint x: 0, endPoint y: 151, distance: 92.8
click at [1, 149] on div "Filtering Filter by notes Show All Notes Filter by name iWC25081709 Return 0 % …" at bounding box center [353, 169] width 707 height 264
paste input "AWC25084812"
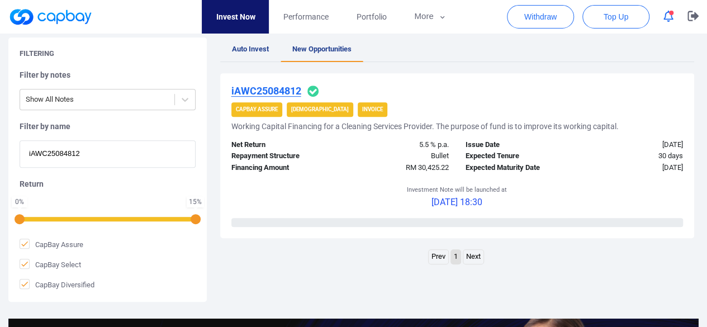
type input "iAWC25084812"
click at [277, 90] on u "iAWC25084812" at bounding box center [266, 91] width 70 height 12
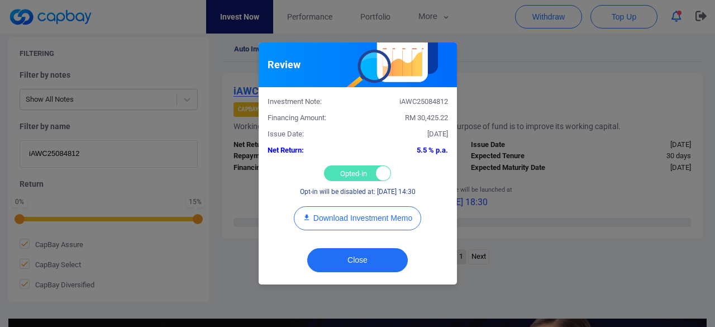
click at [340, 170] on div "Opted-in Opted-out" at bounding box center [357, 173] width 67 height 16
checkbox input "false"
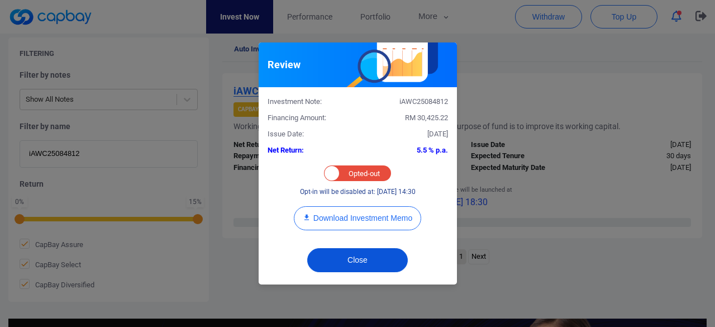
click at [348, 260] on button "Close" at bounding box center [357, 260] width 101 height 24
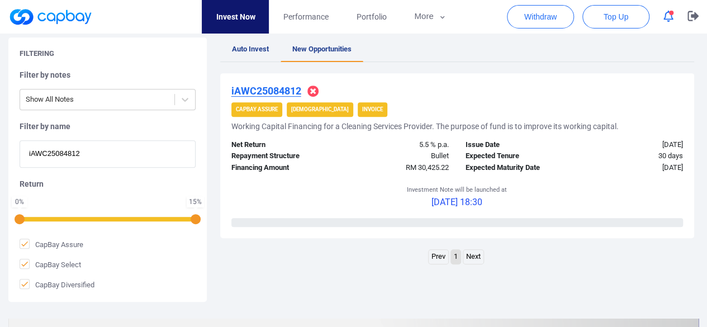
drag, startPoint x: 106, startPoint y: 153, endPoint x: 0, endPoint y: 122, distance: 110.5
click at [0, 122] on div "Filtering Filter by notes Show All Notes Filter by name iAWC25084812 Return 0 %…" at bounding box center [353, 169] width 707 height 264
paste input "3479"
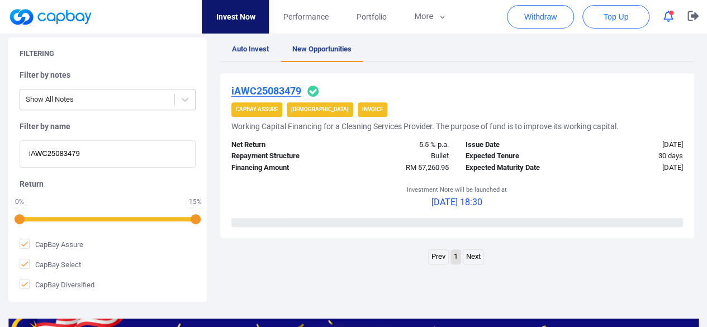
type input "iAWC25083479"
click at [268, 89] on u "iAWC25083479" at bounding box center [266, 91] width 70 height 12
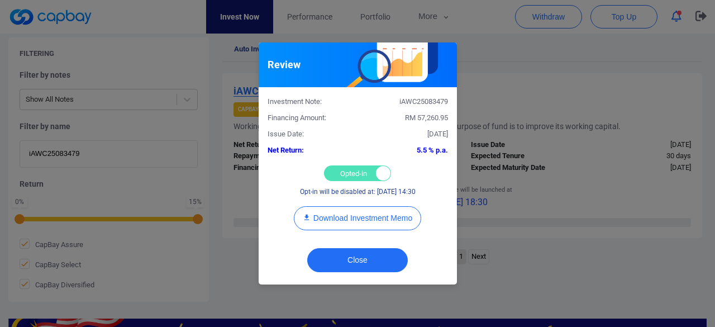
click at [347, 173] on div "Opted-in Opted-out" at bounding box center [357, 173] width 67 height 16
checkbox input "false"
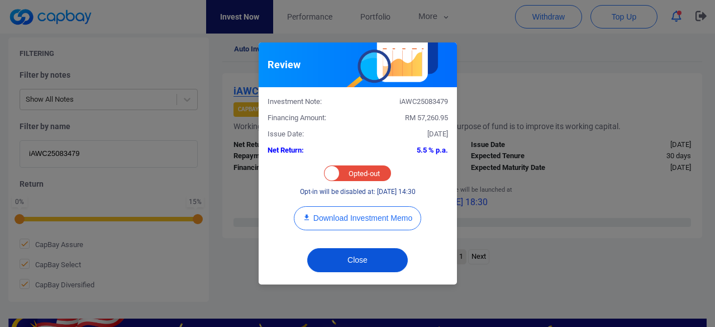
click at [334, 252] on button "Close" at bounding box center [357, 260] width 101 height 24
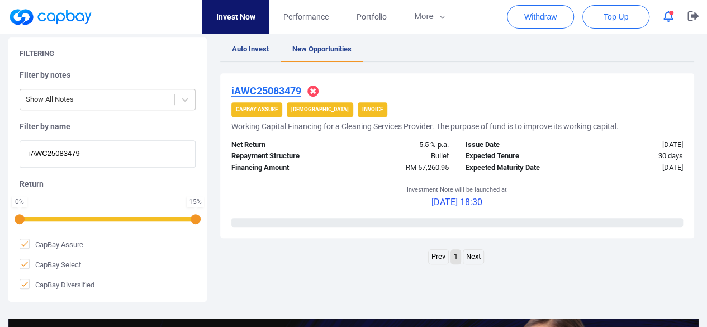
drag, startPoint x: 103, startPoint y: 154, endPoint x: 0, endPoint y: 140, distance: 103.7
click at [0, 140] on div "Filtering Filter by notes Show All Notes Filter by name iAWC25083479 Return 0 %…" at bounding box center [353, 169] width 707 height 264
paste input "WC25087571"
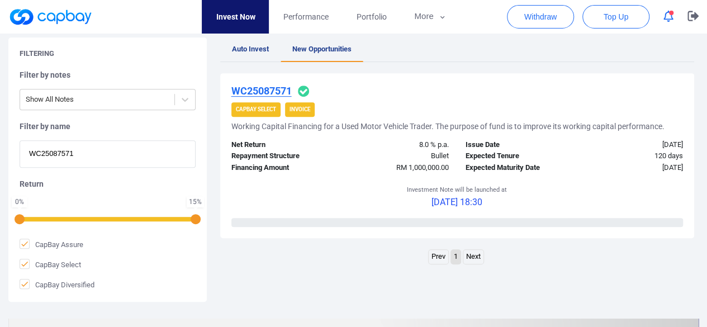
type input "WC25087571"
click at [251, 90] on u "WC25087571" at bounding box center [261, 91] width 60 height 12
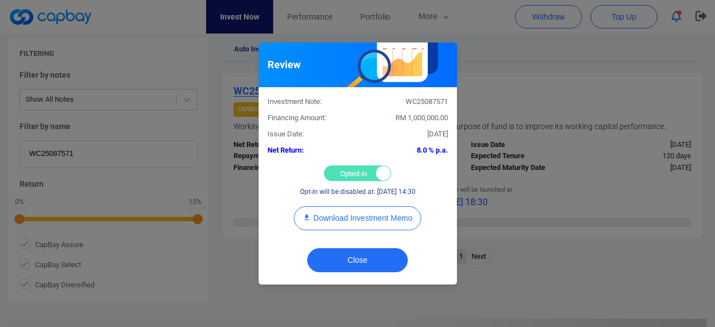
click at [349, 169] on div "Opted-in Opted-out" at bounding box center [357, 173] width 67 height 16
checkbox input "false"
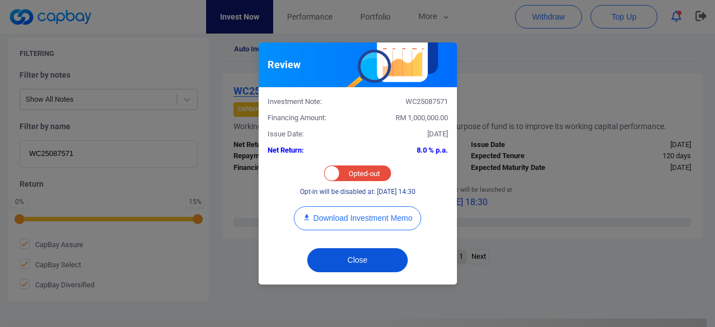
click at [355, 255] on button "Close" at bounding box center [357, 260] width 101 height 24
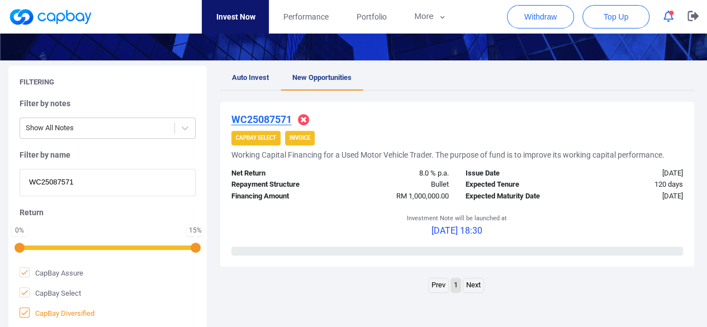
scroll to position [224, 0]
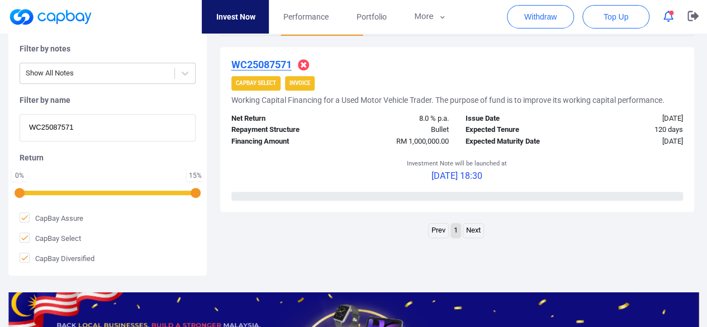
drag, startPoint x: 64, startPoint y: 125, endPoint x: 0, endPoint y: 108, distance: 65.9
click at [0, 108] on div "Filtering Filter by notes Show All Notes Filter by name WC25087571 Return 0 % 1…" at bounding box center [353, 143] width 707 height 264
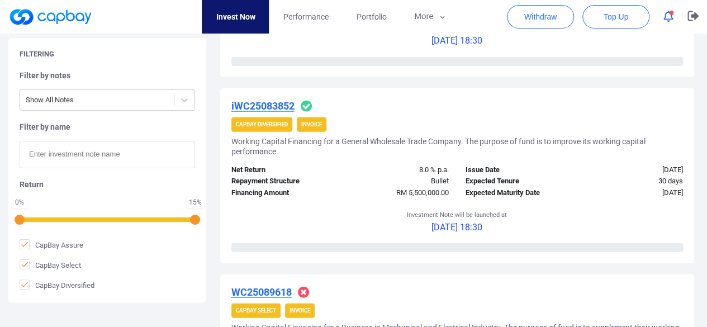
scroll to position [1285, 0]
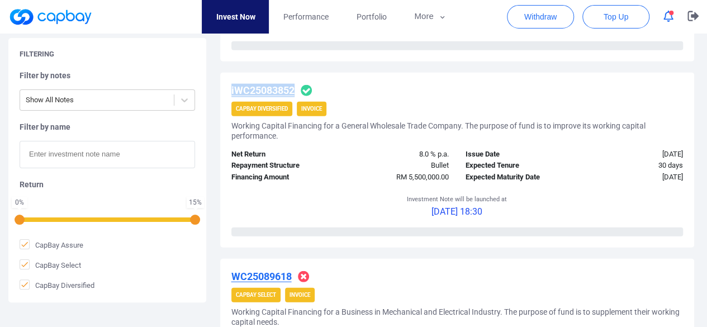
drag, startPoint x: 228, startPoint y: 91, endPoint x: 305, endPoint y: 149, distance: 96.1
click at [296, 90] on div "iWC25083852 CapBay Diversified Invoice Working Capital Financing for a General …" at bounding box center [457, 160] width 474 height 175
copy u "iWC25083852"
drag, startPoint x: 352, startPoint y: 157, endPoint x: 313, endPoint y: 103, distance: 66.4
click at [352, 157] on div "8.0 % p.a." at bounding box center [398, 155] width 117 height 12
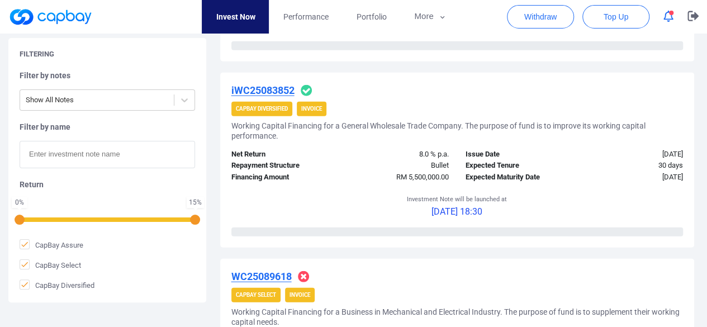
click at [268, 87] on u "iWC25083852" at bounding box center [262, 90] width 63 height 12
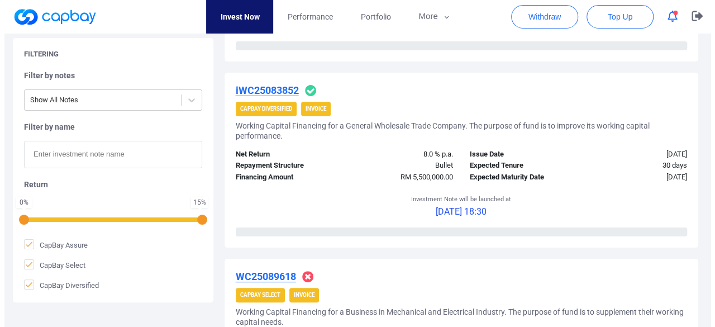
scroll to position [1275, 0]
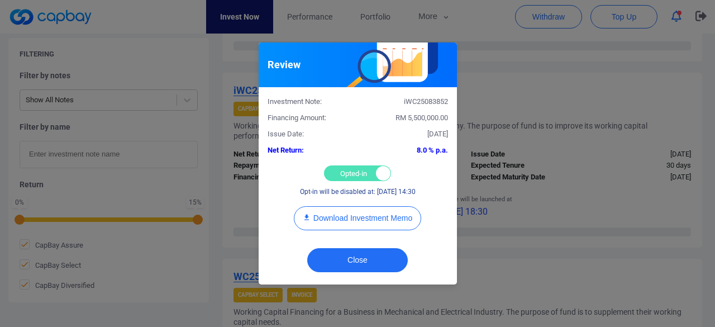
click at [343, 170] on div "Opted-in Opted-out" at bounding box center [357, 173] width 67 height 16
checkbox input "false"
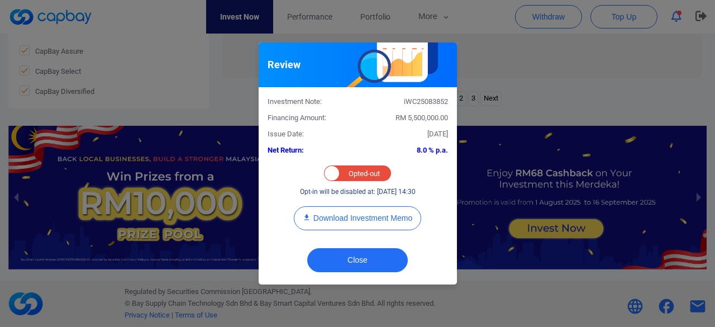
scroll to position [587, 0]
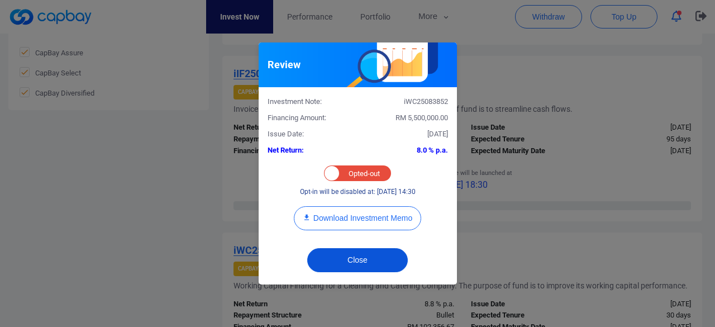
click at [360, 260] on button "Close" at bounding box center [357, 260] width 101 height 24
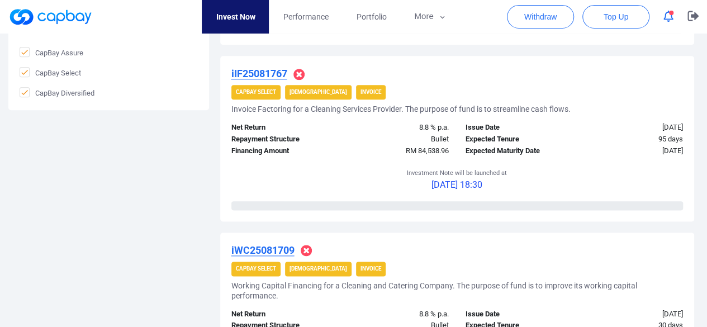
click at [272, 74] on u "iIF25081767" at bounding box center [259, 74] width 56 height 12
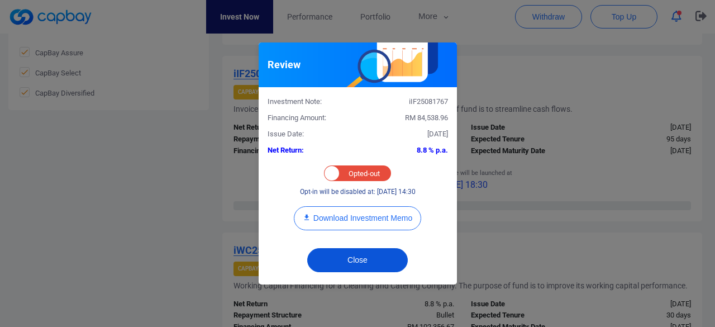
drag, startPoint x: 368, startPoint y: 259, endPoint x: 344, endPoint y: 179, distance: 83.3
click at [368, 259] on button "Close" at bounding box center [357, 260] width 101 height 24
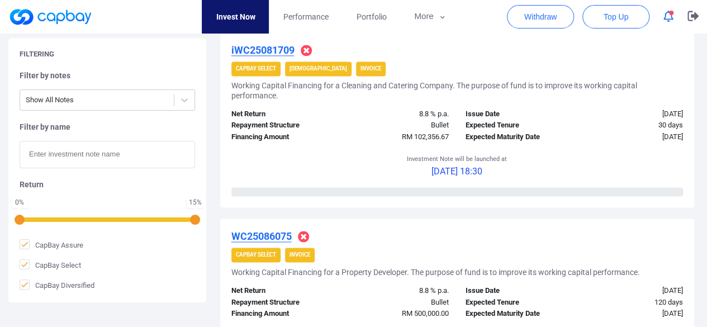
scroll to position [866, 0]
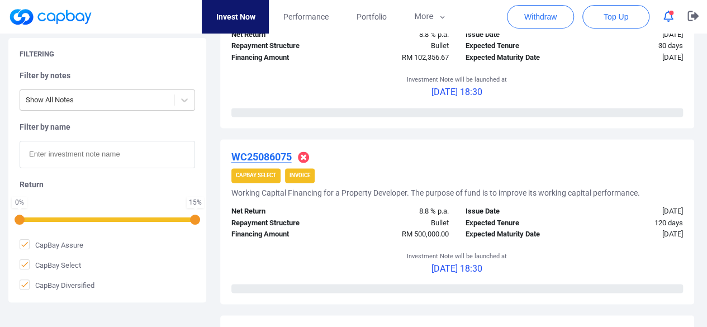
click at [281, 160] on u "WC25086075" at bounding box center [261, 157] width 60 height 12
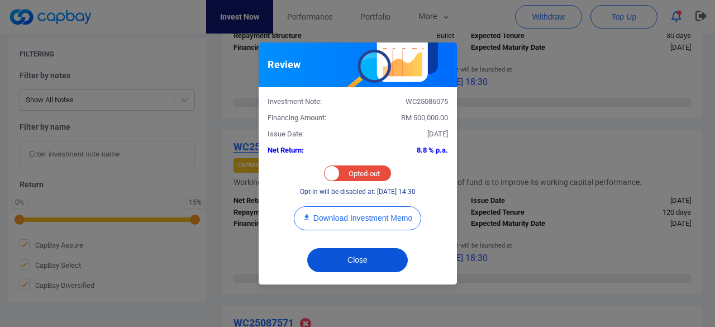
drag, startPoint x: 369, startPoint y: 260, endPoint x: 363, endPoint y: 238, distance: 22.6
click at [369, 259] on button "Close" at bounding box center [357, 260] width 101 height 24
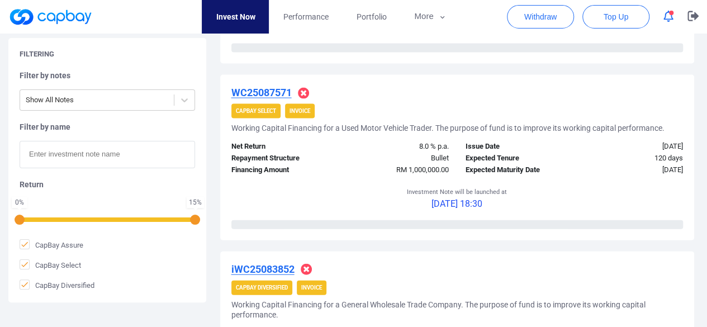
scroll to position [1090, 0]
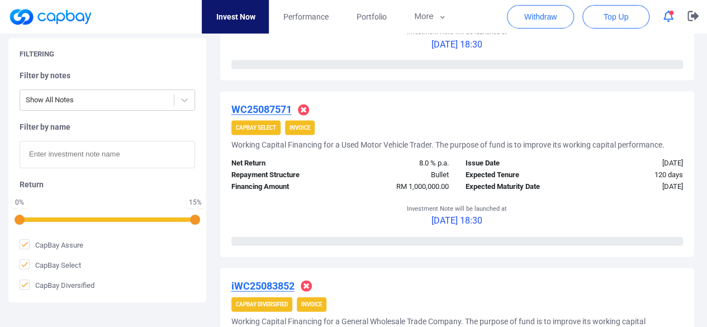
click at [272, 104] on u "WC25087571" at bounding box center [261, 109] width 60 height 12
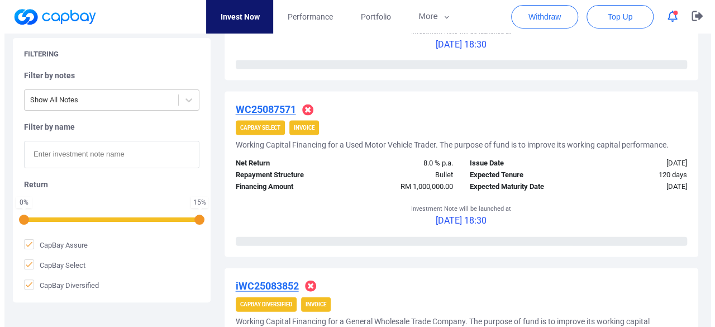
scroll to position [1080, 0]
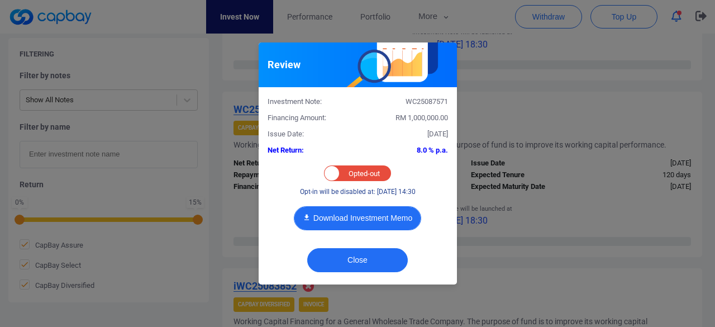
click at [368, 213] on button "Download Investment Memo" at bounding box center [357, 218] width 127 height 24
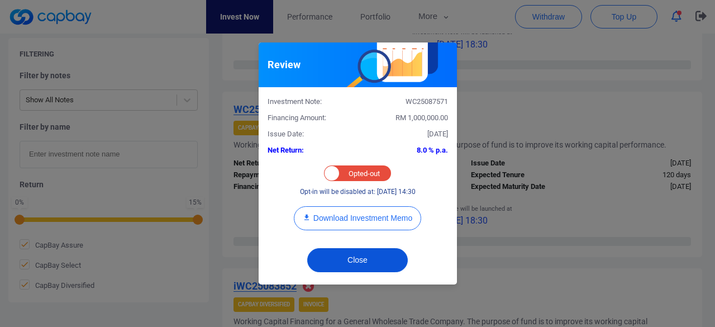
drag, startPoint x: 382, startPoint y: 262, endPoint x: 407, endPoint y: 161, distance: 103.5
click at [382, 262] on button "Close" at bounding box center [357, 260] width 101 height 24
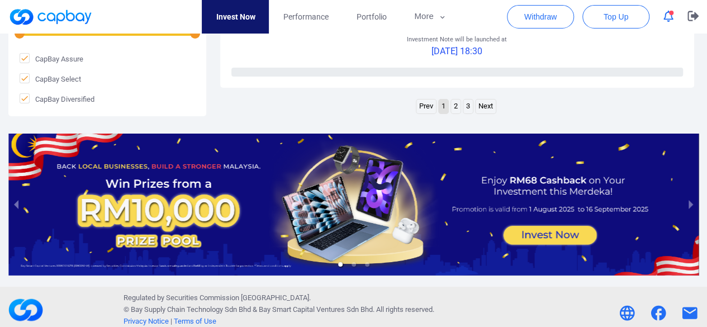
click at [453, 101] on link "2" at bounding box center [455, 106] width 9 height 14
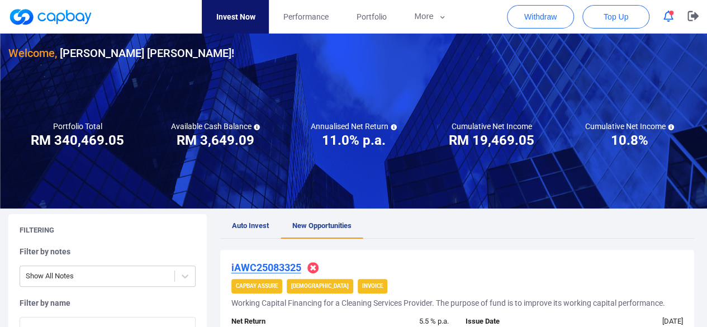
scroll to position [0, 0]
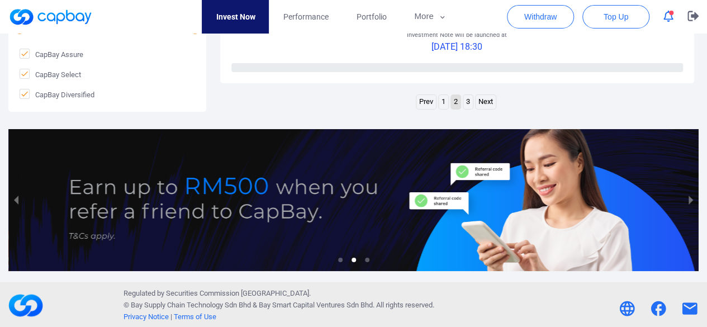
click at [469, 102] on link "3" at bounding box center [467, 102] width 9 height 14
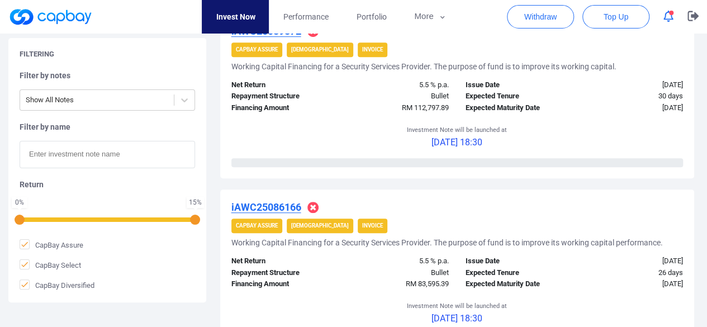
scroll to position [112, 0]
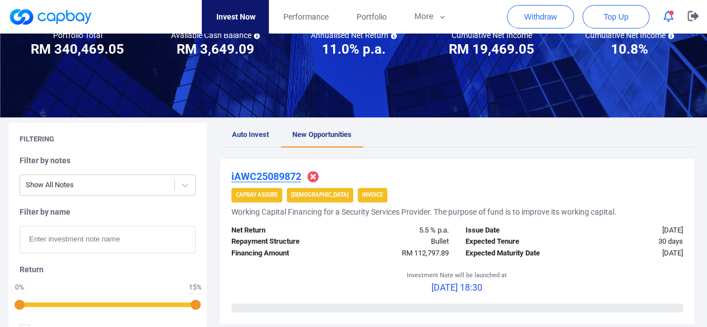
click at [255, 131] on span "Auto Invest" at bounding box center [250, 134] width 37 height 8
